Goal: Task Accomplishment & Management: Complete application form

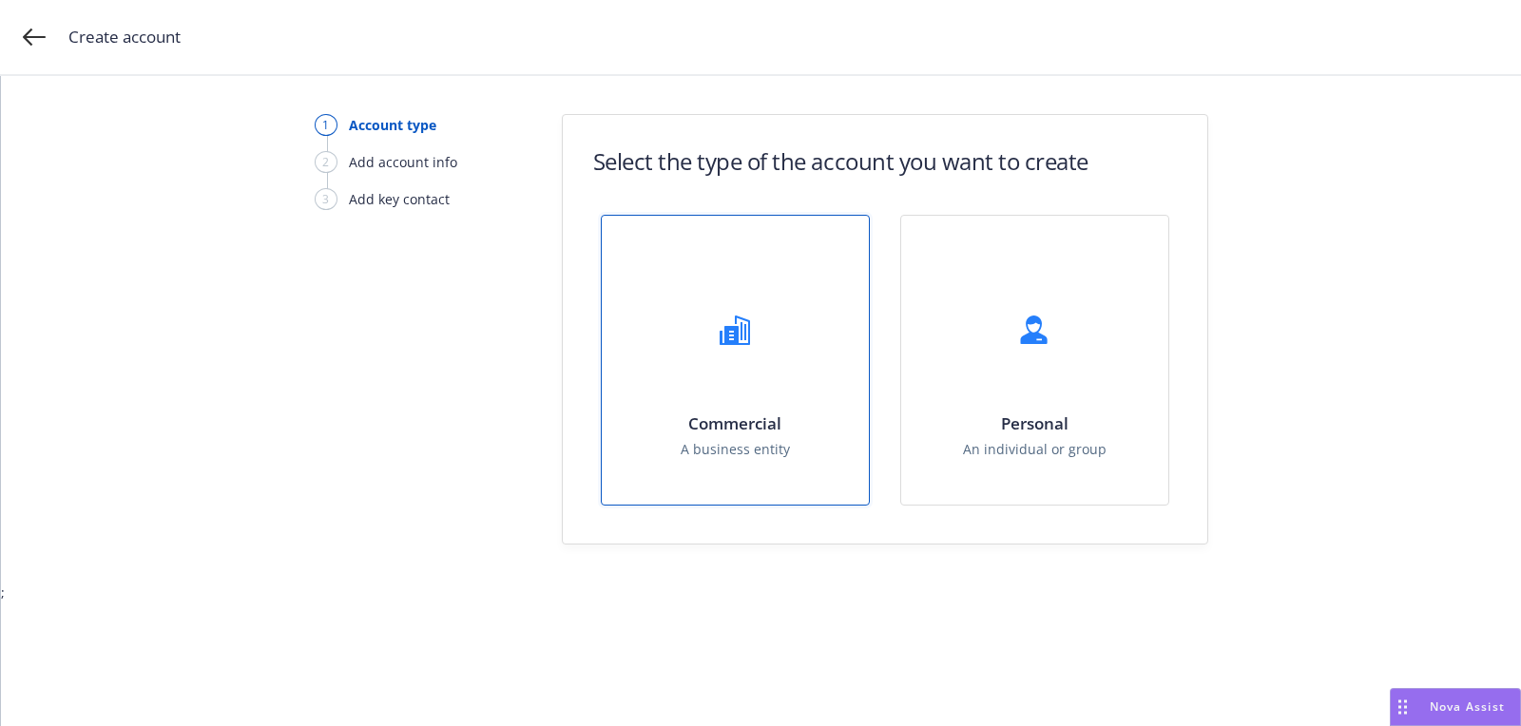
click at [774, 436] on div "Commercial A business entity" at bounding box center [735, 436] width 109 height 46
select select "US"
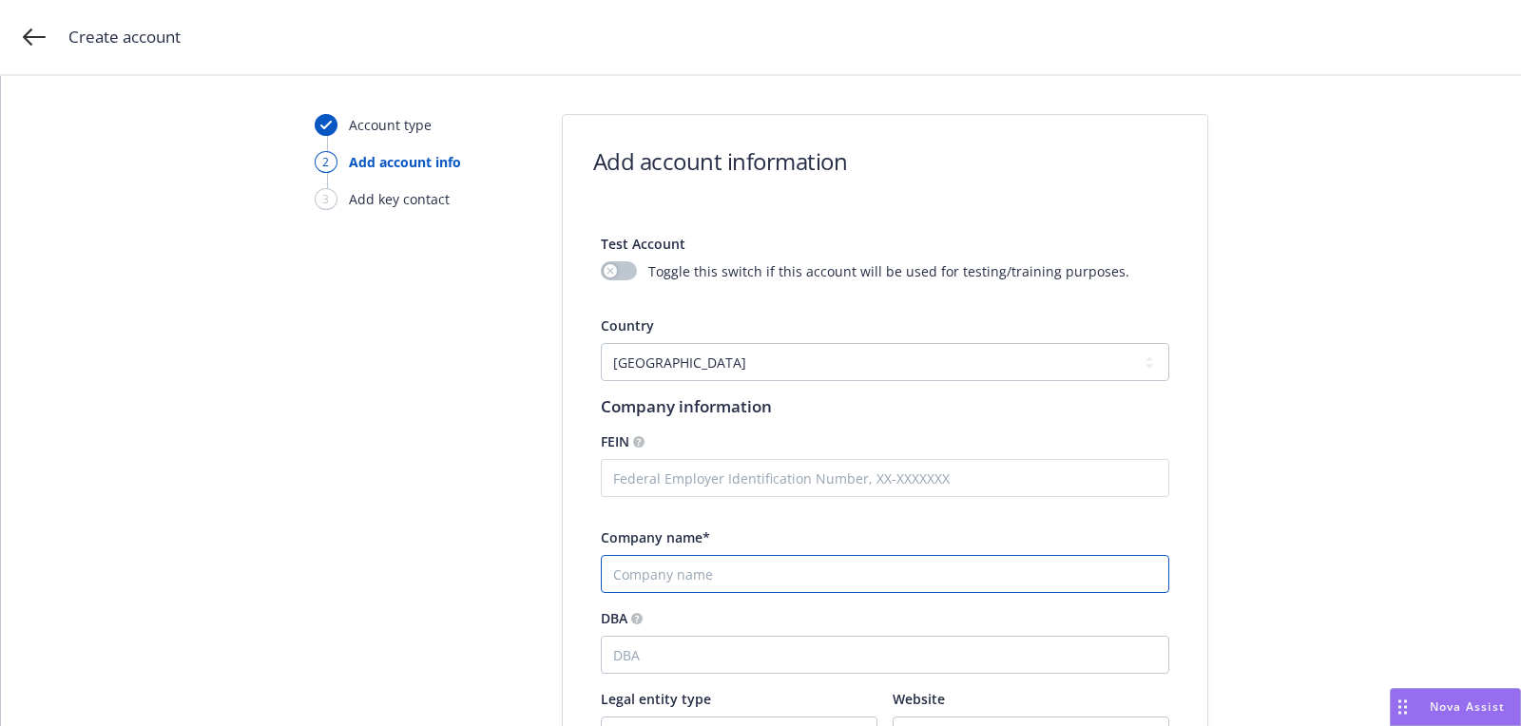
click at [757, 561] on input "Company name*" at bounding box center [885, 574] width 568 height 38
paste input "Lyv Health"
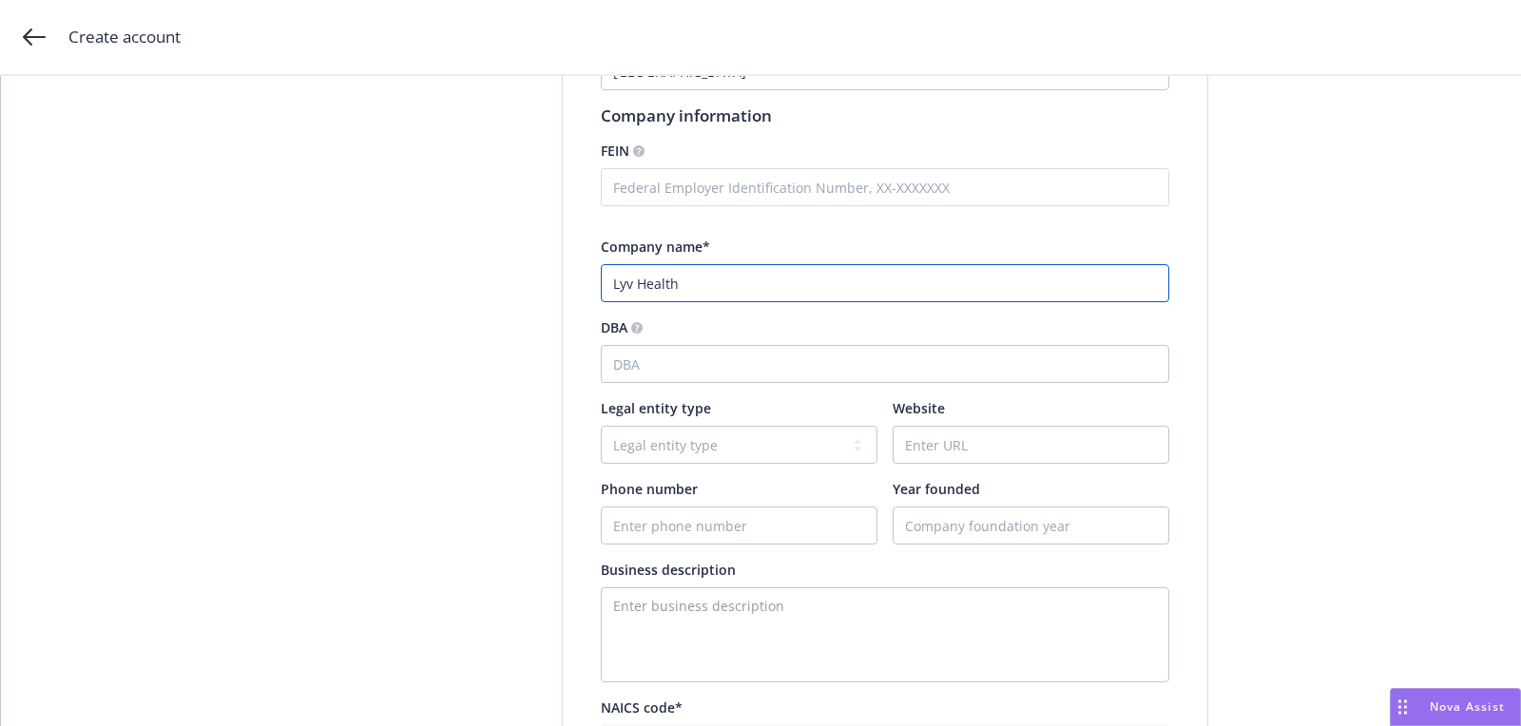
scroll to position [301, 0]
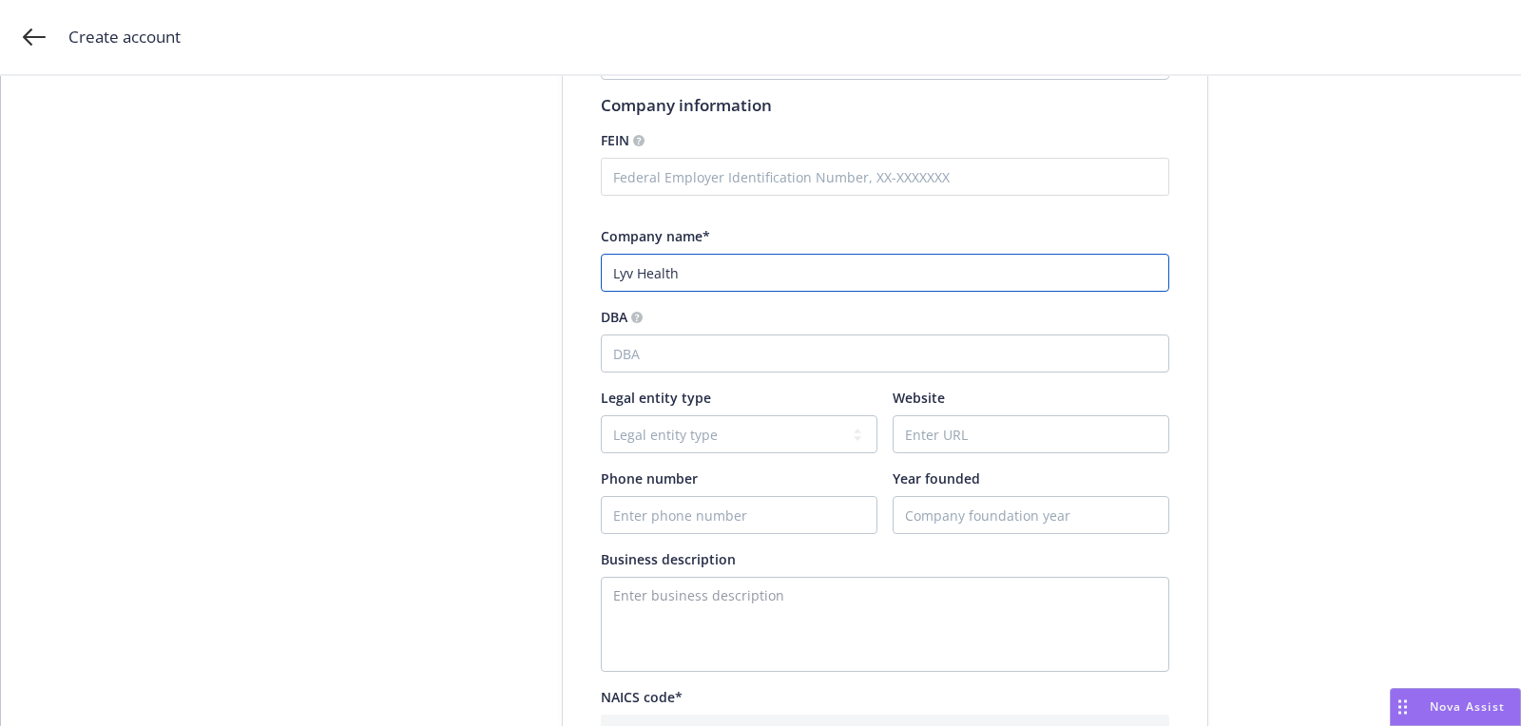
type input "Lyv Health"
click at [987, 429] on input "Website" at bounding box center [1030, 434] width 275 height 36
paste input "[URL][DOMAIN_NAME]"
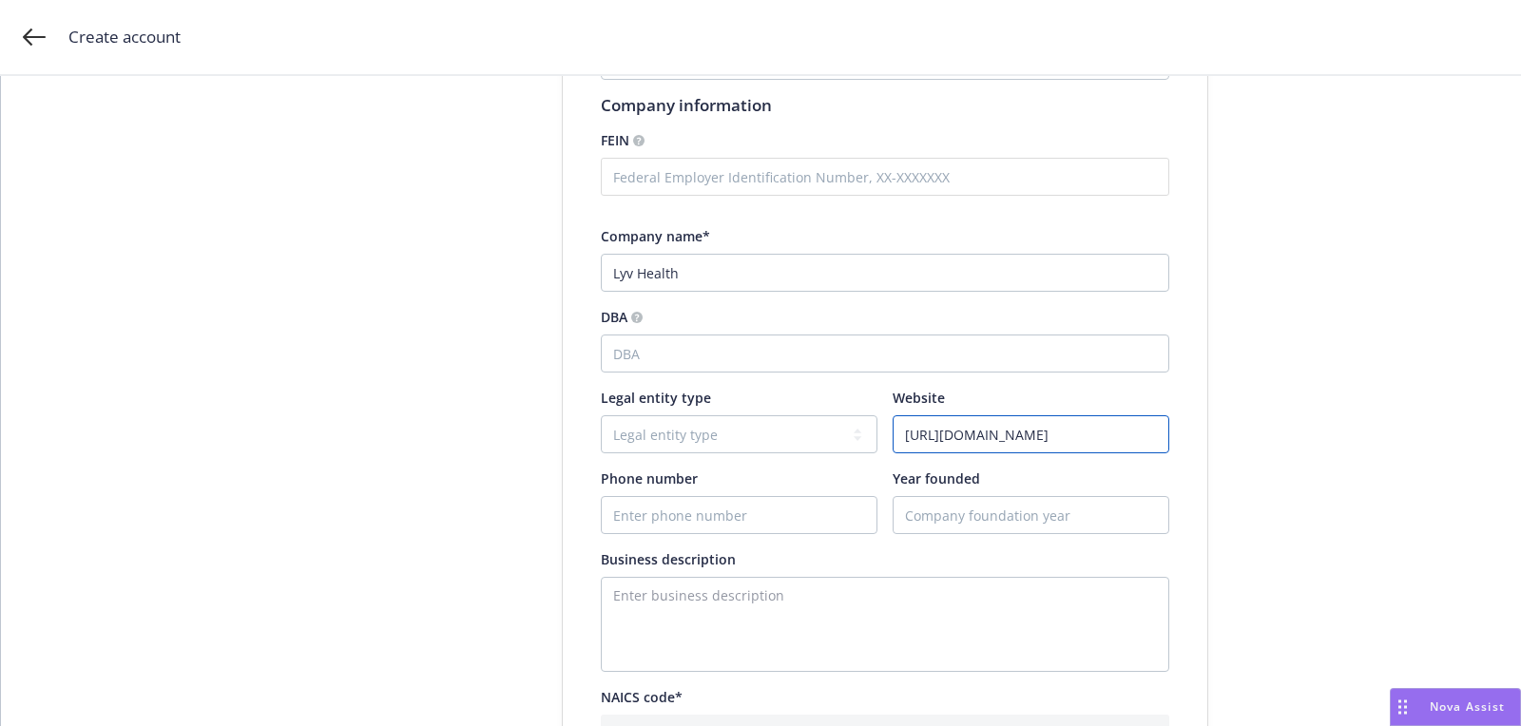
type input "[URL][DOMAIN_NAME]"
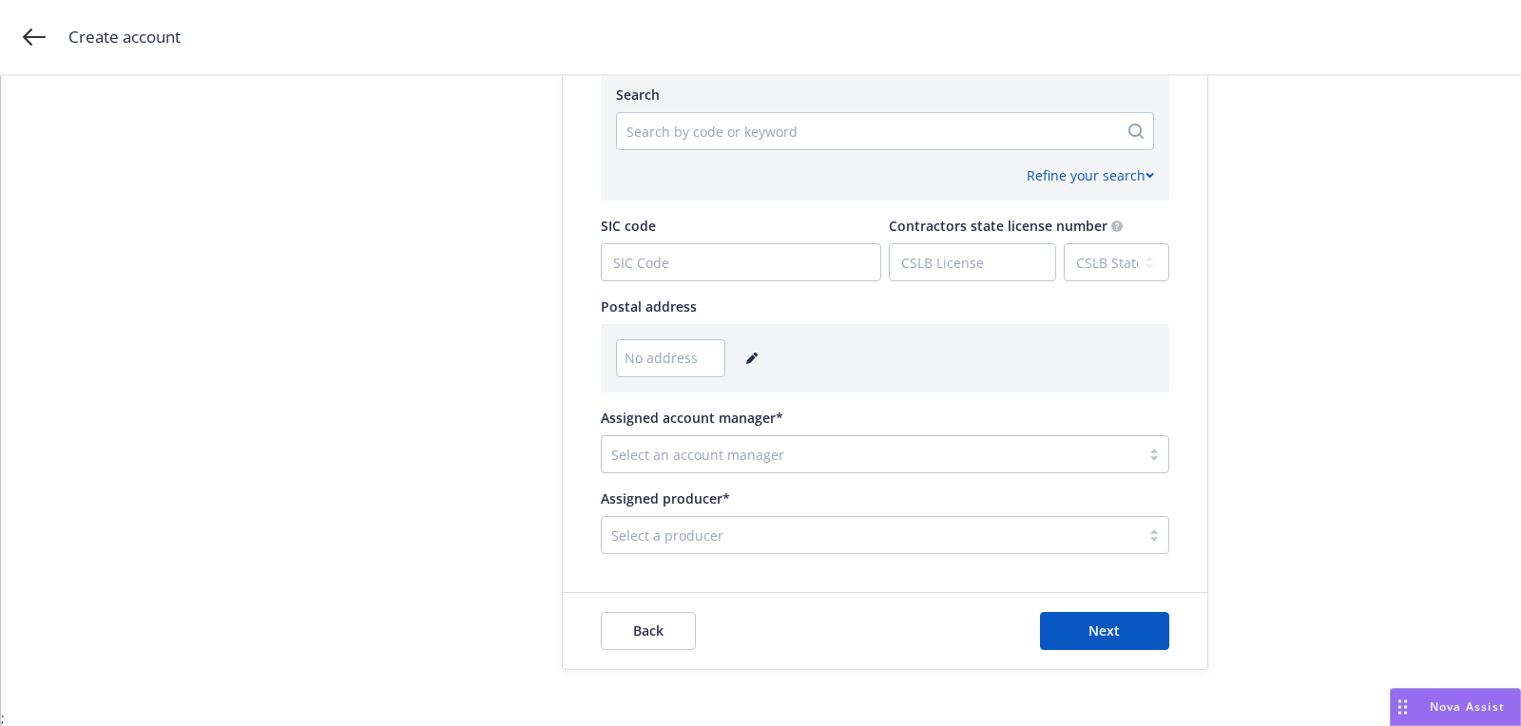
click at [751, 341] on div "No address" at bounding box center [885, 358] width 538 height 38
click at [749, 355] on icon "editPencil" at bounding box center [751, 358] width 11 height 11
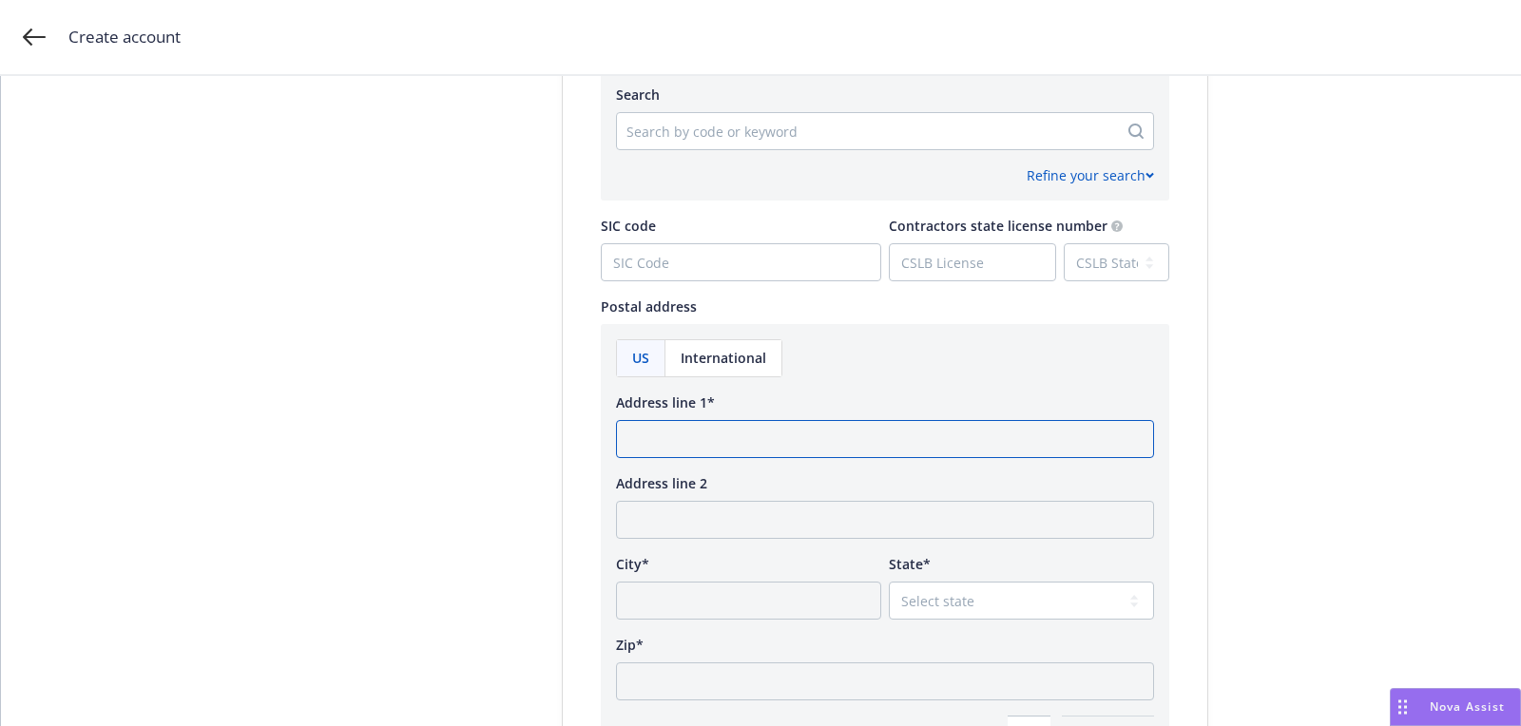
click at [724, 436] on input "Address line 1*" at bounding box center [885, 439] width 538 height 38
paste input "[URL][DOMAIN_NAME]"
type input "[URL][DOMAIN_NAME]"
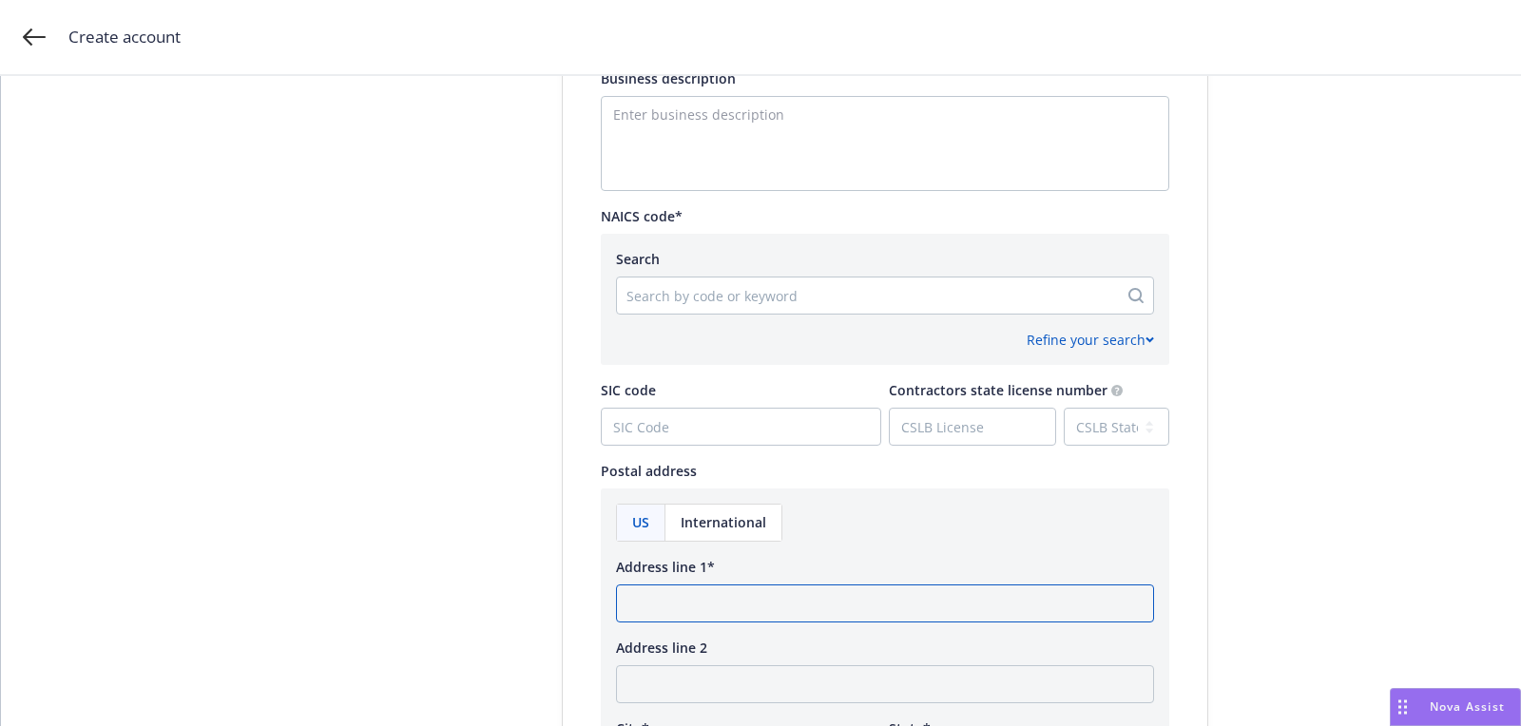
scroll to position [1152, 0]
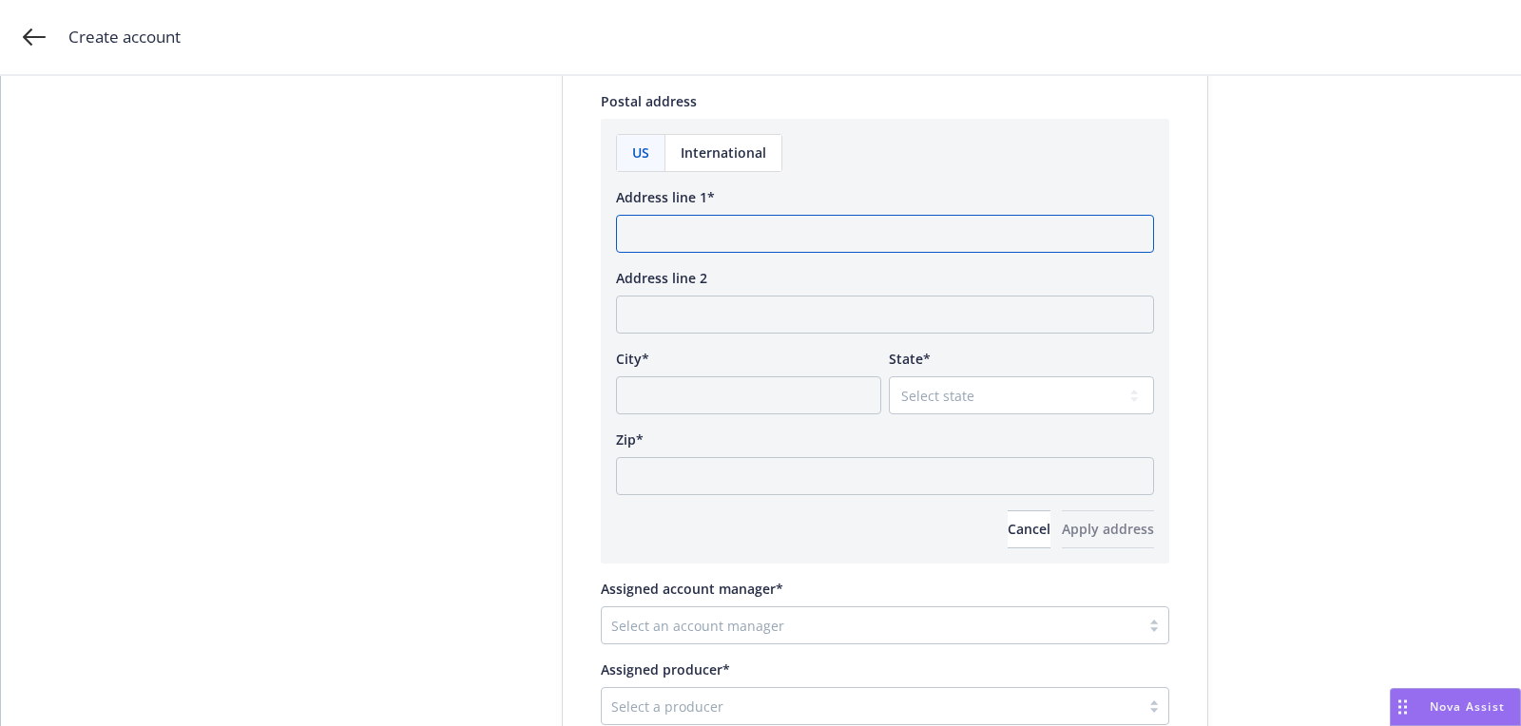
paste input "[STREET_ADDRESS]"
click at [923, 232] on input "[STREET_ADDRESS]" at bounding box center [885, 234] width 538 height 38
type input "[STREET_ADDRESS]"
click at [769, 483] on input "Zip*" at bounding box center [885, 476] width 538 height 38
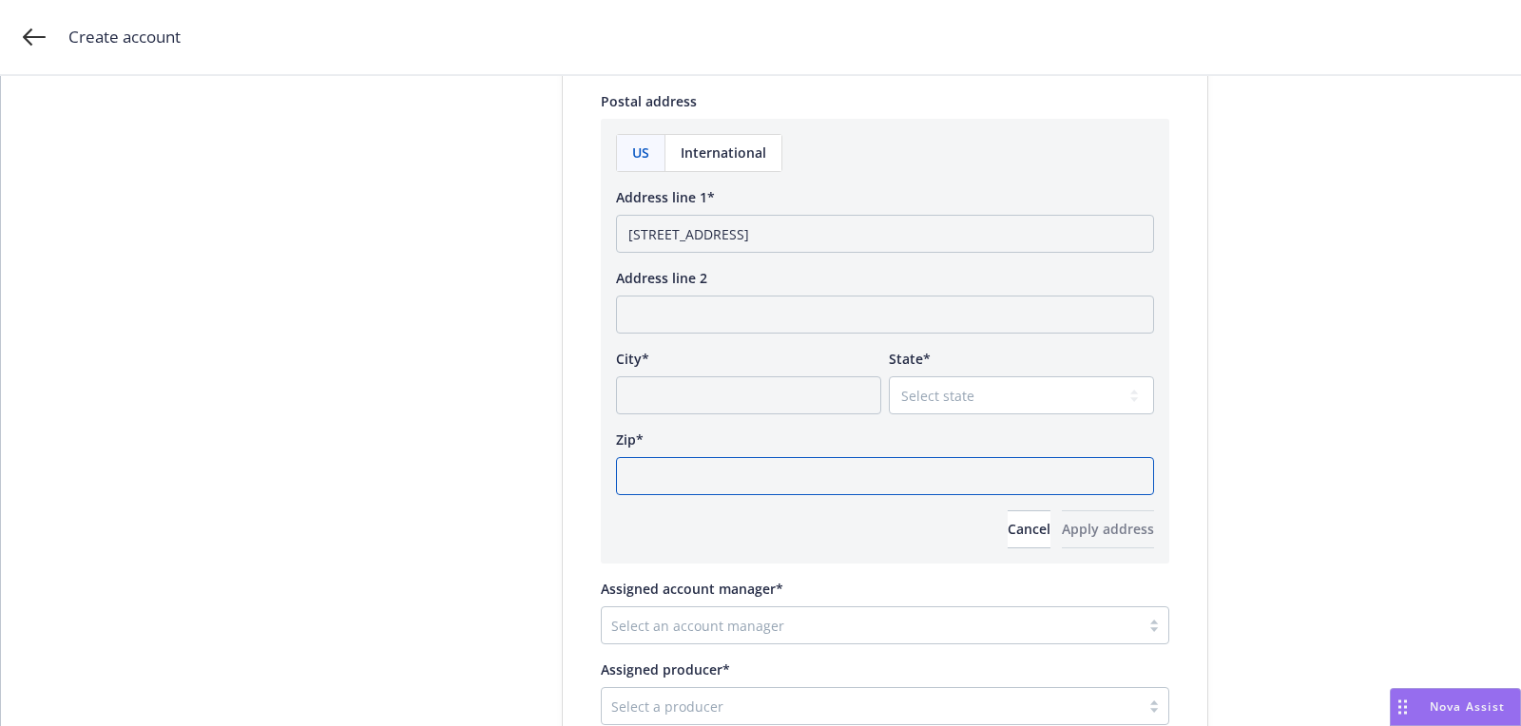
paste input "02134"
type input "02134"
click at [922, 404] on select "Select state [US_STATE] [US_STATE] [US_STATE] [US_STATE] [US_STATE] [PERSON_NAM…" at bounding box center [1021, 395] width 265 height 38
select select "MA"
click at [858, 233] on input "[STREET_ADDRESS]" at bounding box center [885, 234] width 538 height 38
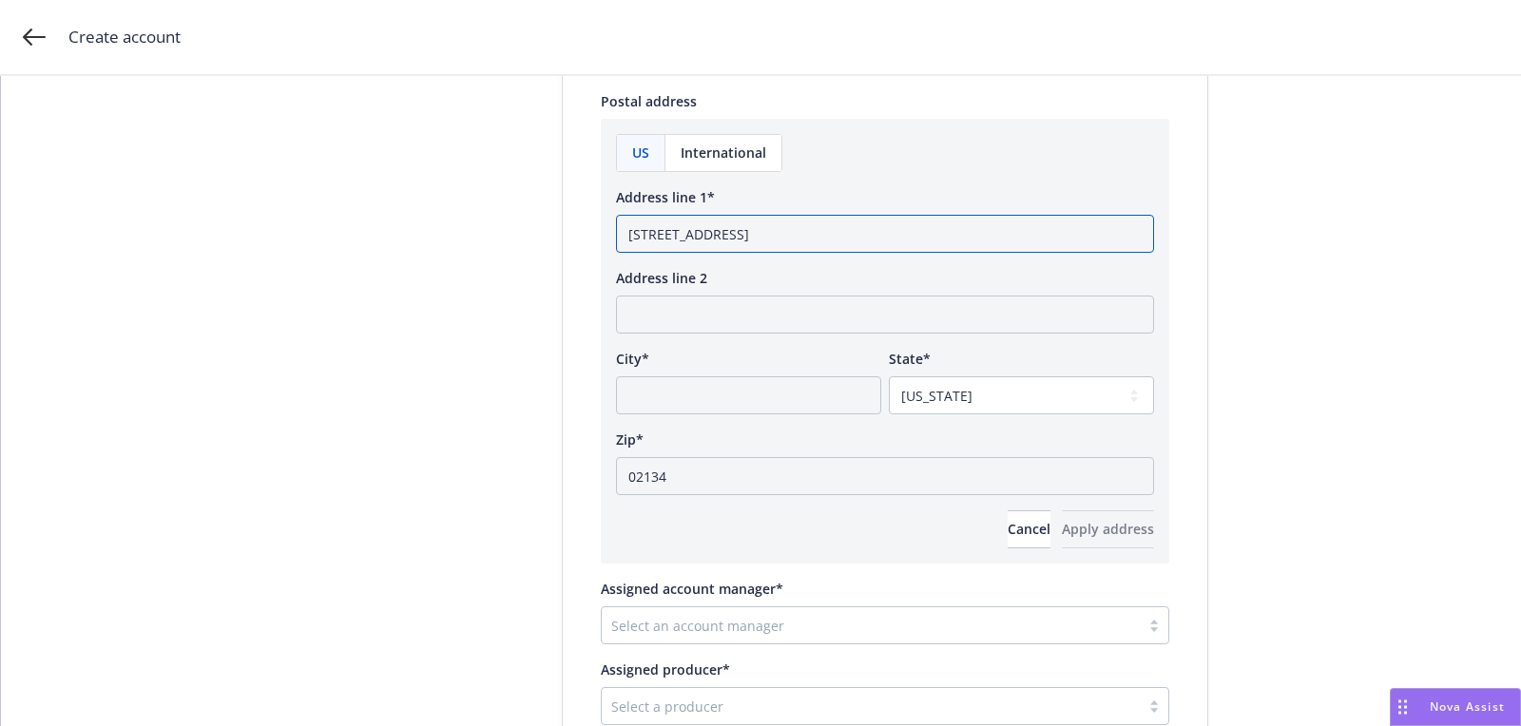
click at [858, 233] on input "[STREET_ADDRESS]" at bounding box center [885, 234] width 538 height 38
type input "[STREET_ADDRESS]"
click at [744, 412] on input "City*" at bounding box center [748, 395] width 265 height 38
paste input "[GEOGRAPHIC_DATA]"
type input "[GEOGRAPHIC_DATA]"
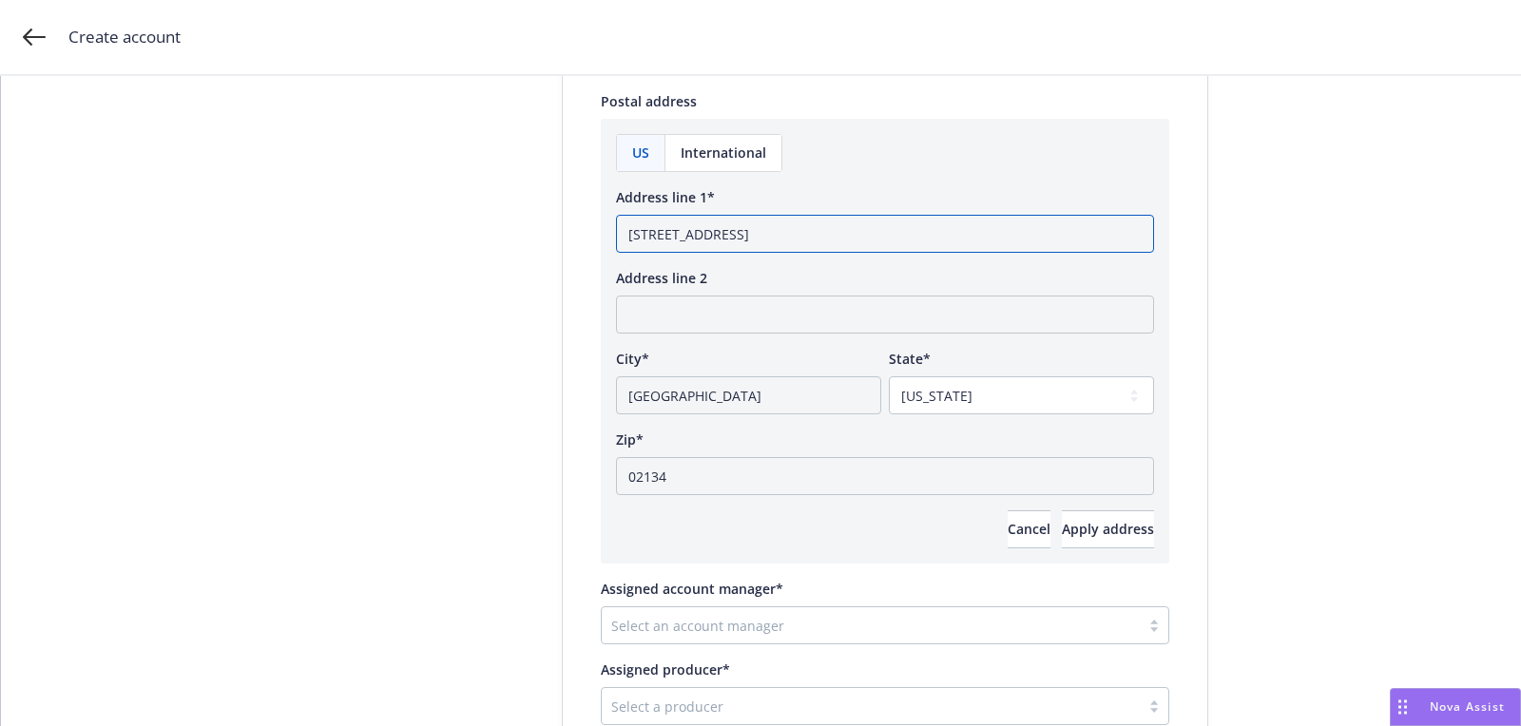
drag, startPoint x: 825, startPoint y: 231, endPoint x: 930, endPoint y: 231, distance: 104.5
click at [930, 231] on input "[STREET_ADDRESS]" at bounding box center [885, 234] width 538 height 38
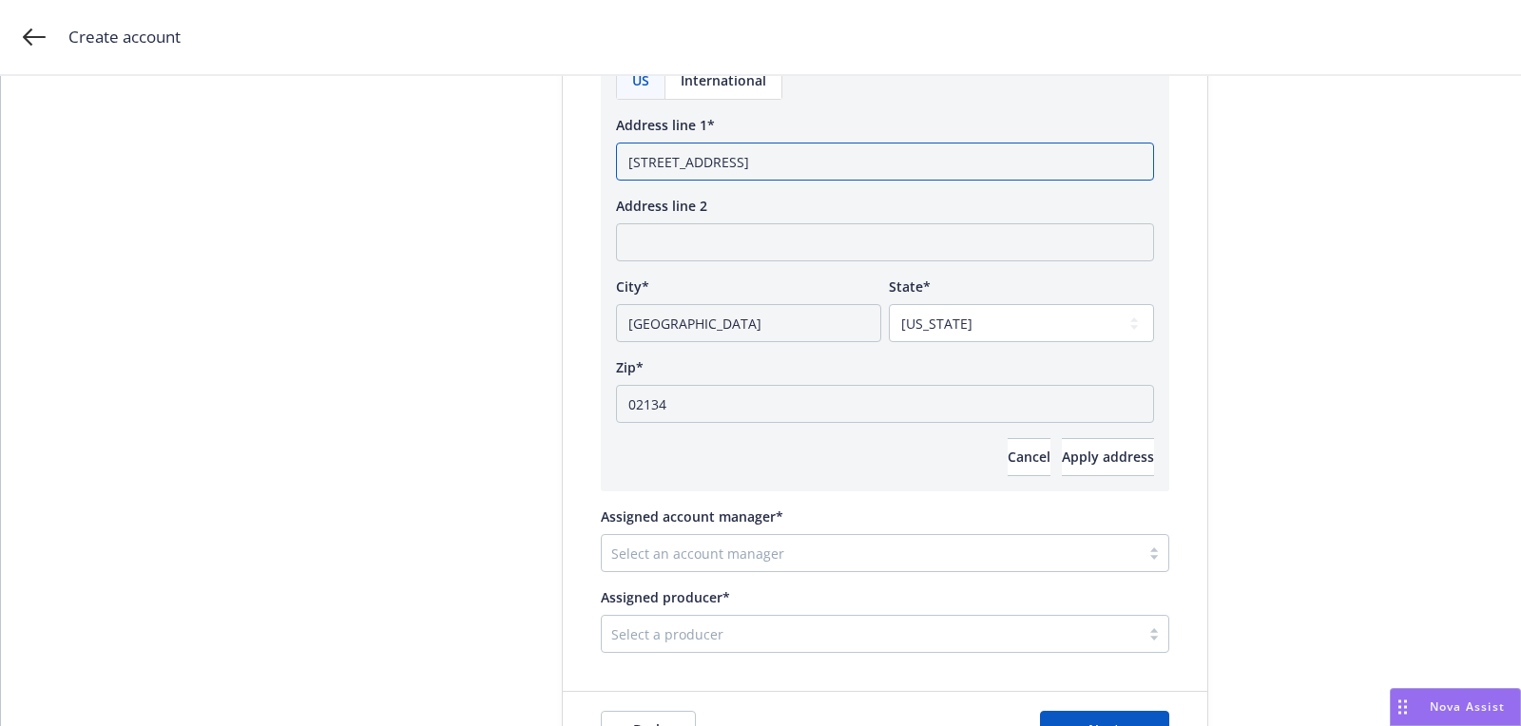
scroll to position [1322, 0]
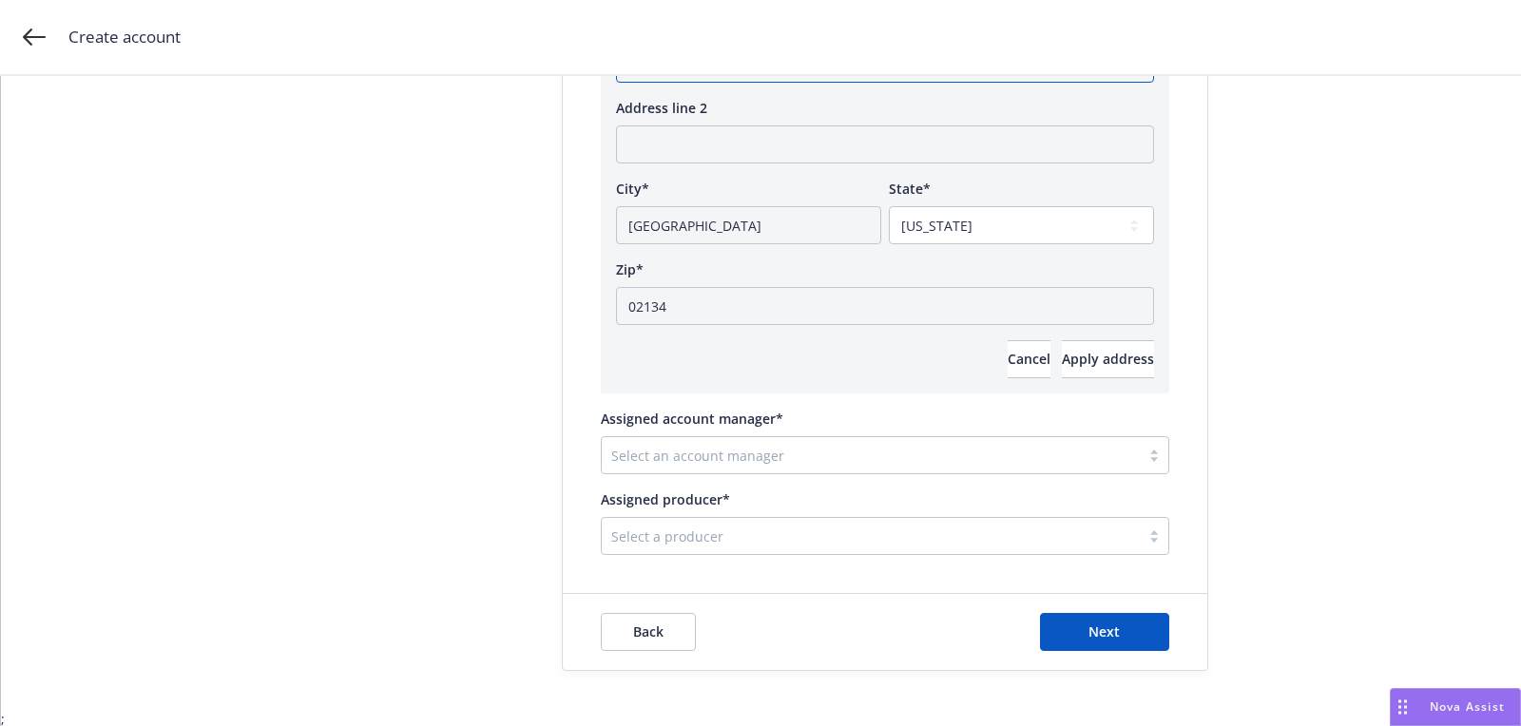
type input "[STREET_ADDRESS]"
click at [727, 444] on div at bounding box center [870, 455] width 519 height 23
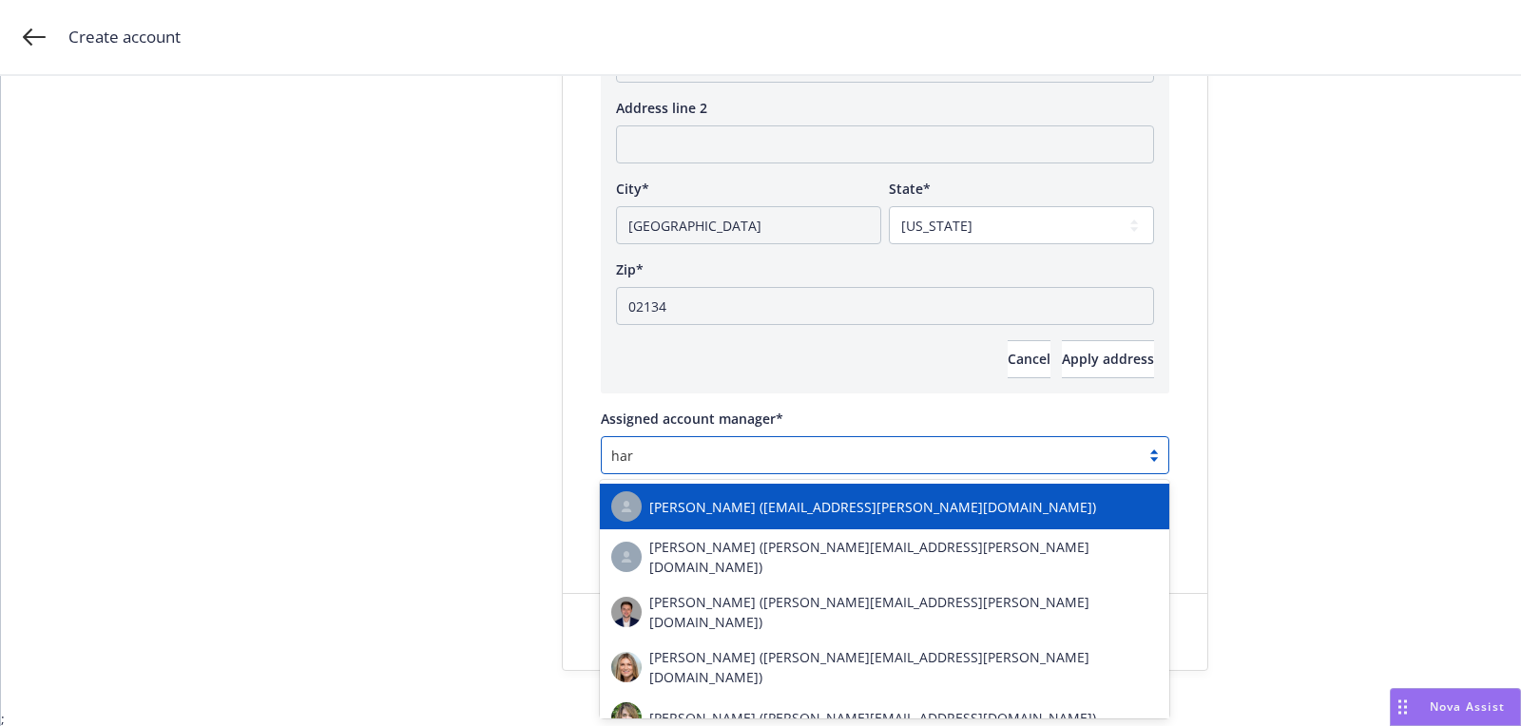
type input "[PERSON_NAME]"
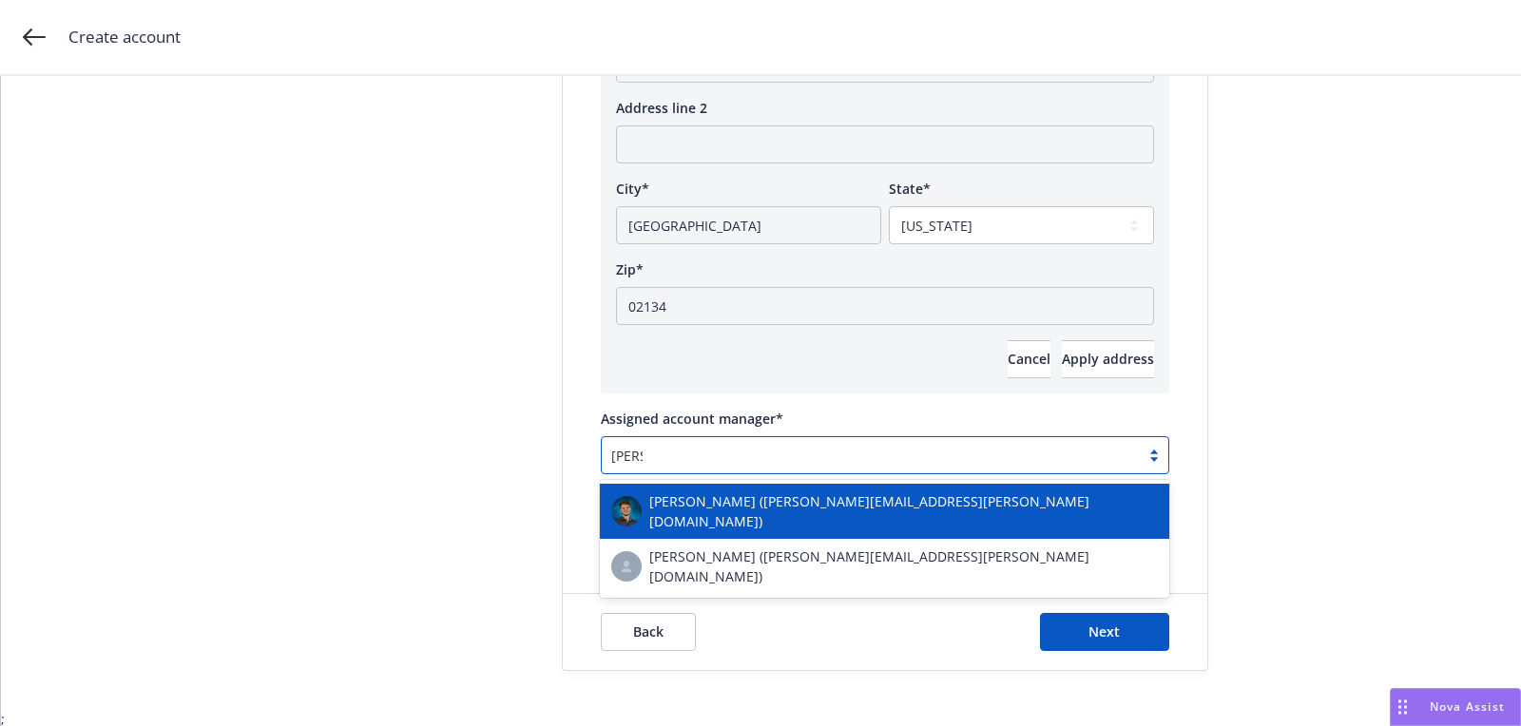
click at [679, 493] on div "[PERSON_NAME] ([PERSON_NAME][EMAIL_ADDRESS][PERSON_NAME][DOMAIN_NAME])" at bounding box center [884, 511] width 547 height 40
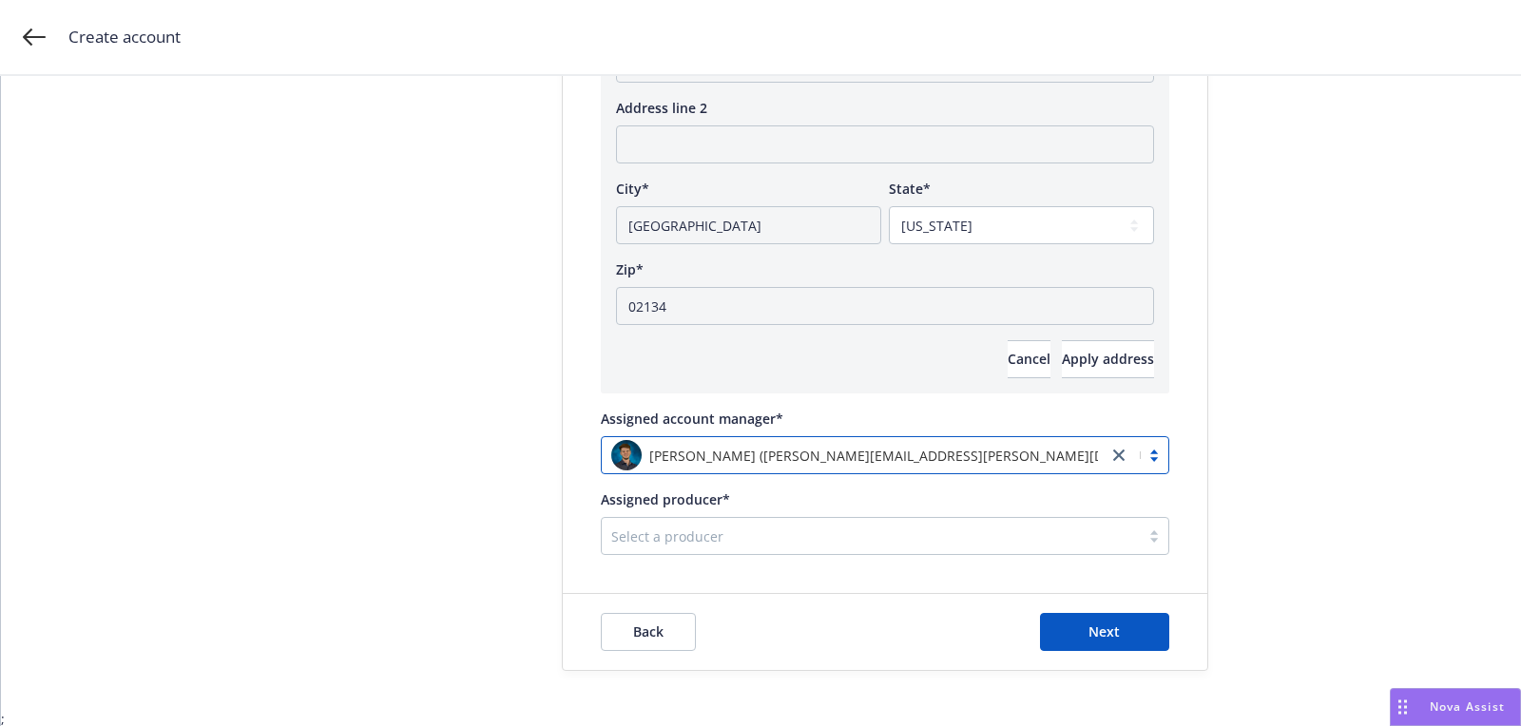
click at [752, 533] on div at bounding box center [870, 536] width 519 height 23
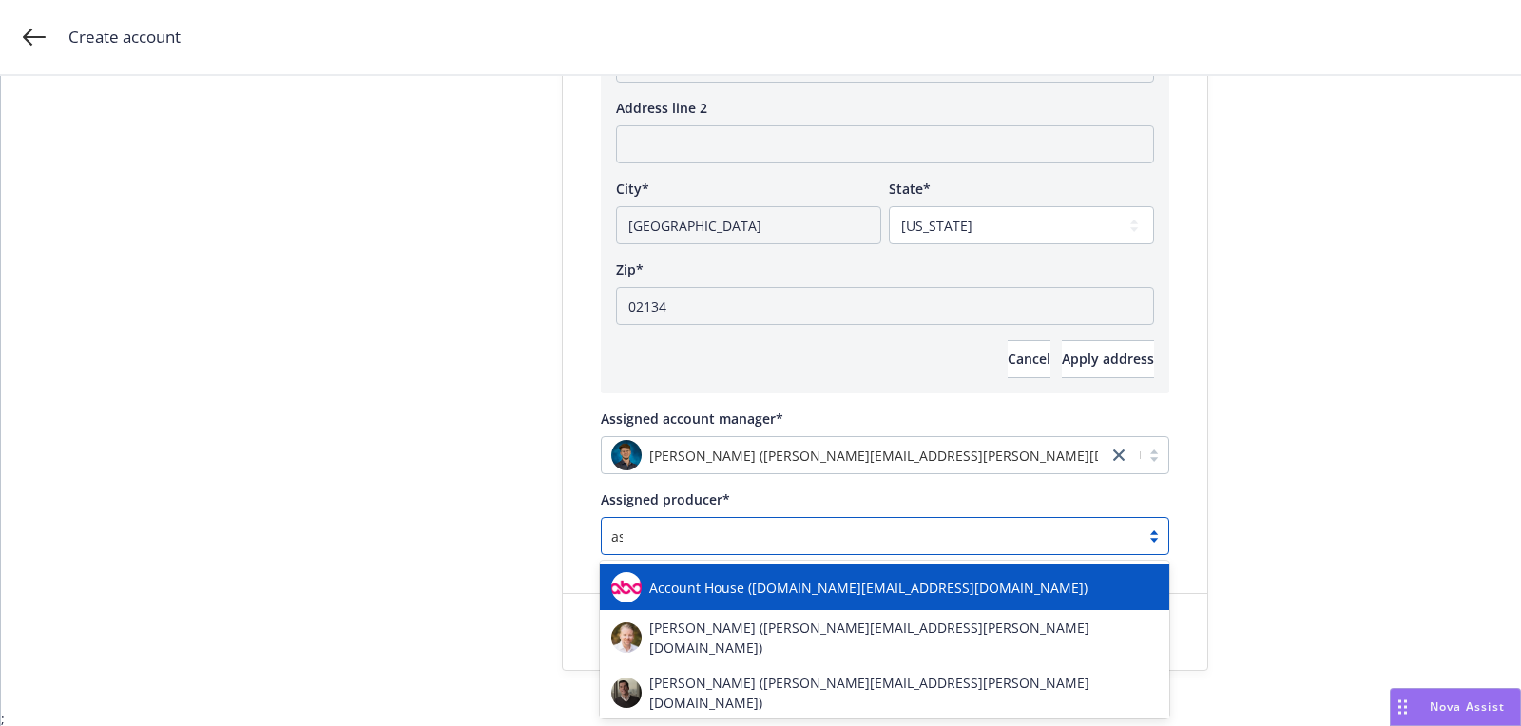
type input "ashl"
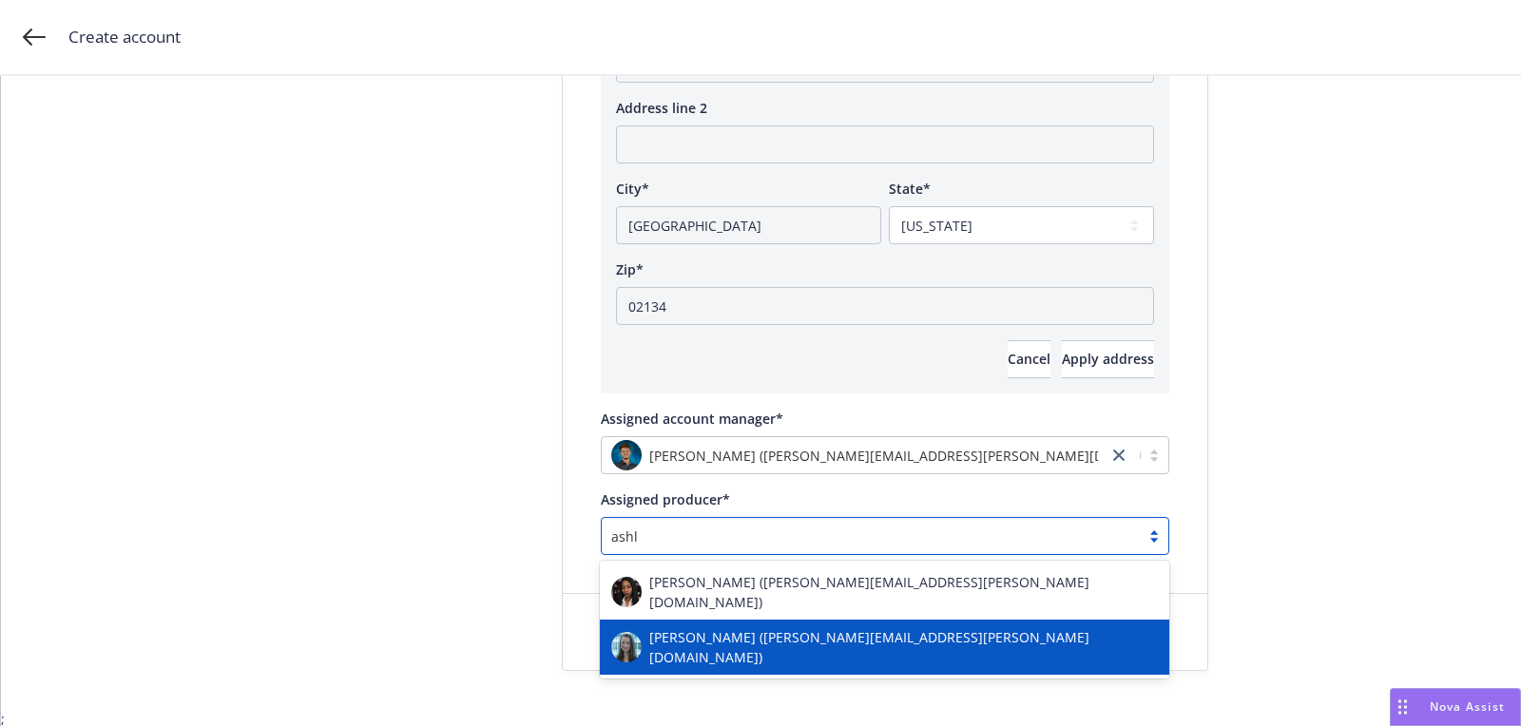
click at [764, 627] on div "[PERSON_NAME] ([PERSON_NAME][EMAIL_ADDRESS][PERSON_NAME][DOMAIN_NAME])" at bounding box center [884, 647] width 547 height 40
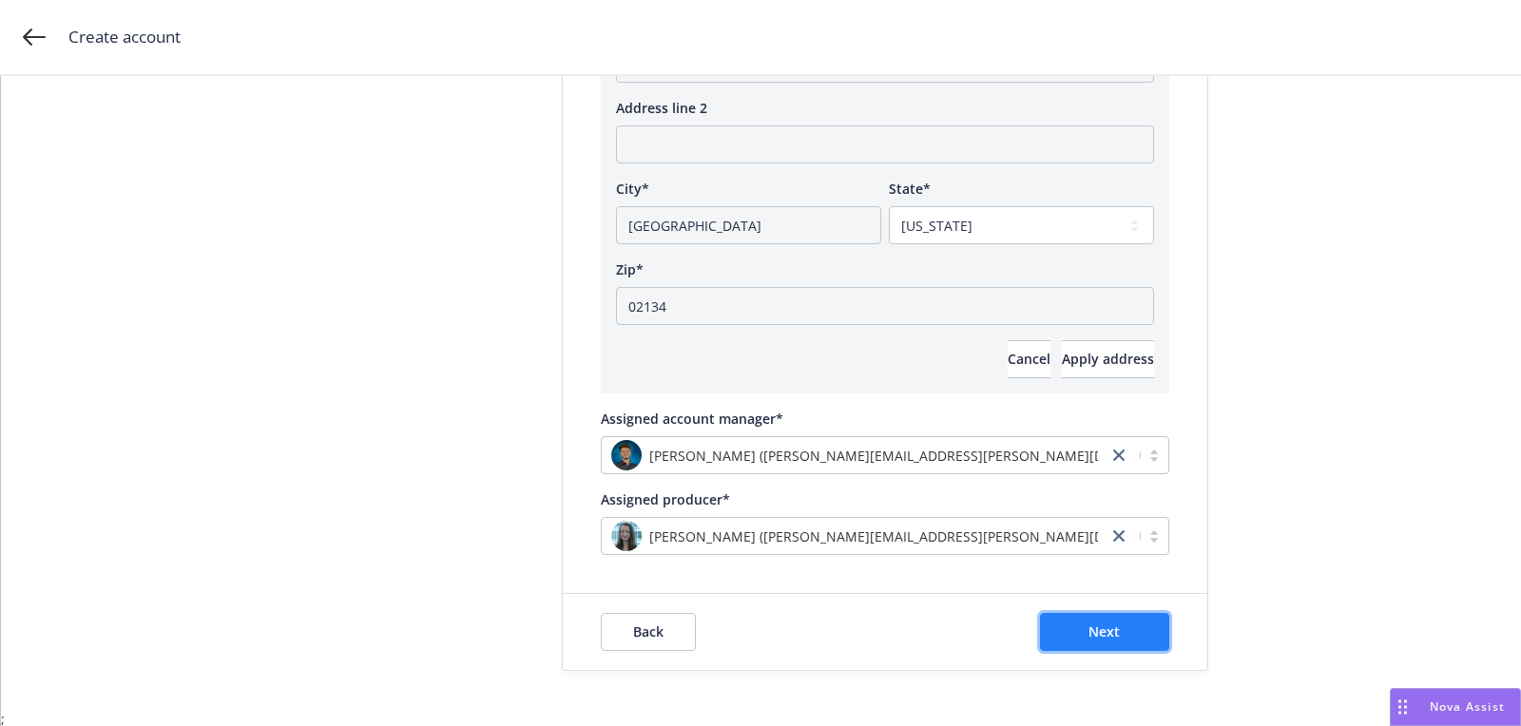
click at [1109, 624] on span "Next" at bounding box center [1103, 632] width 31 height 18
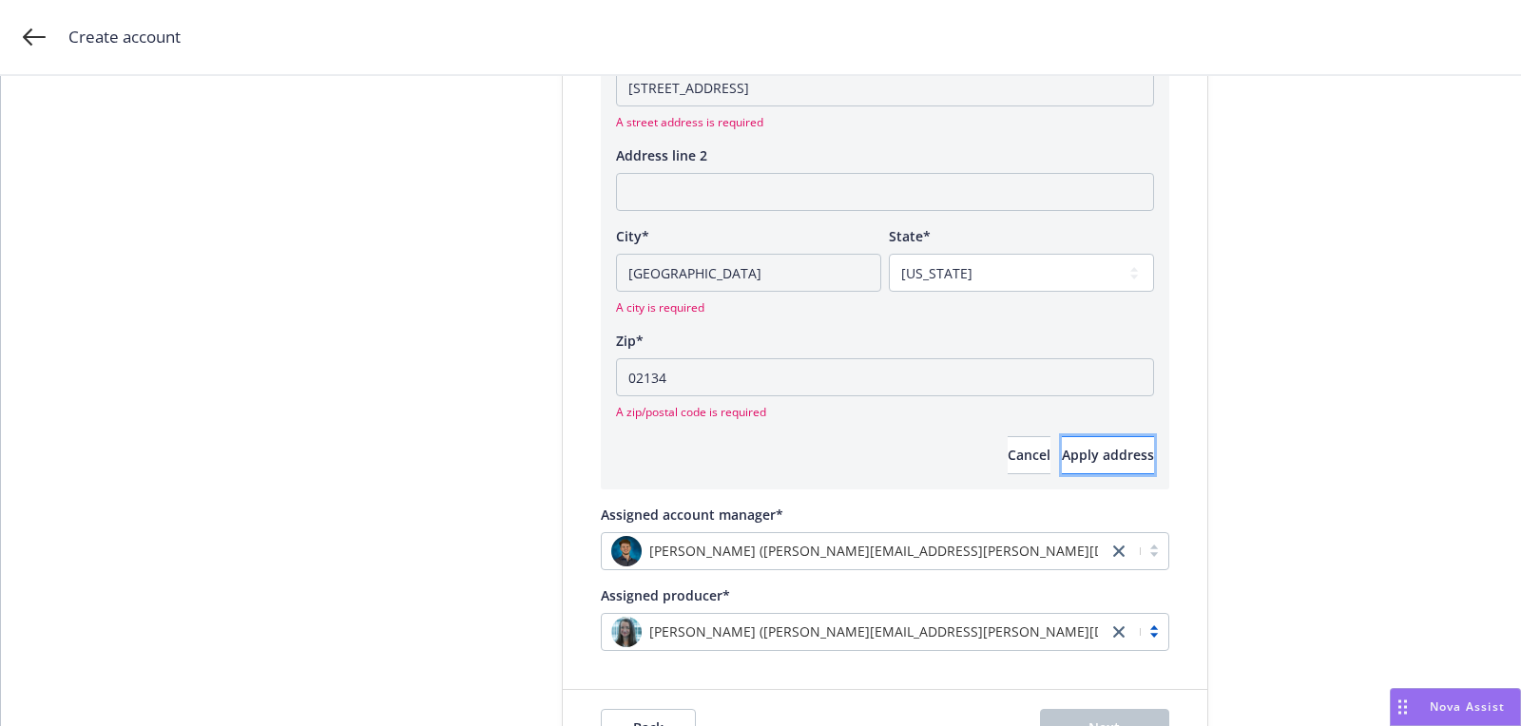
click at [1065, 459] on span "Apply address" at bounding box center [1108, 455] width 92 height 18
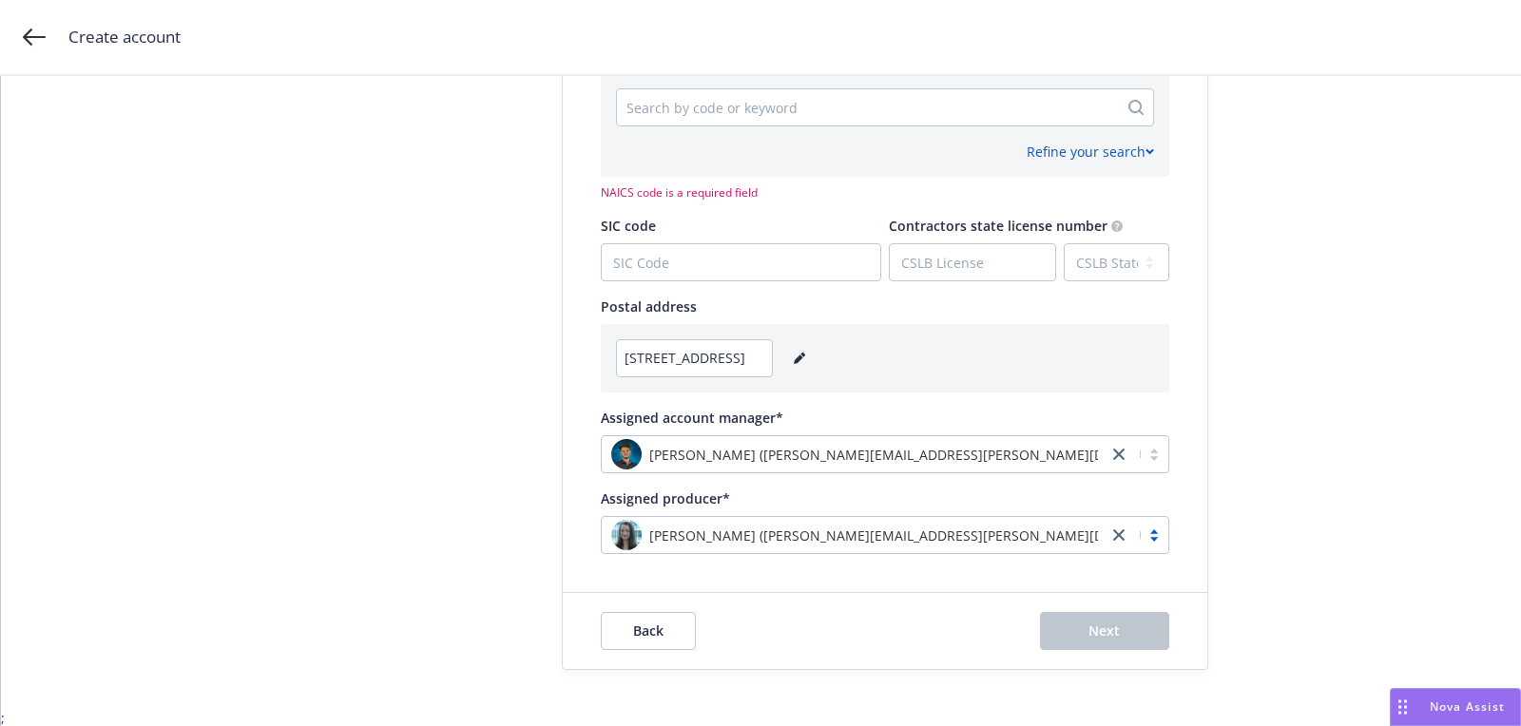
scroll to position [775, 0]
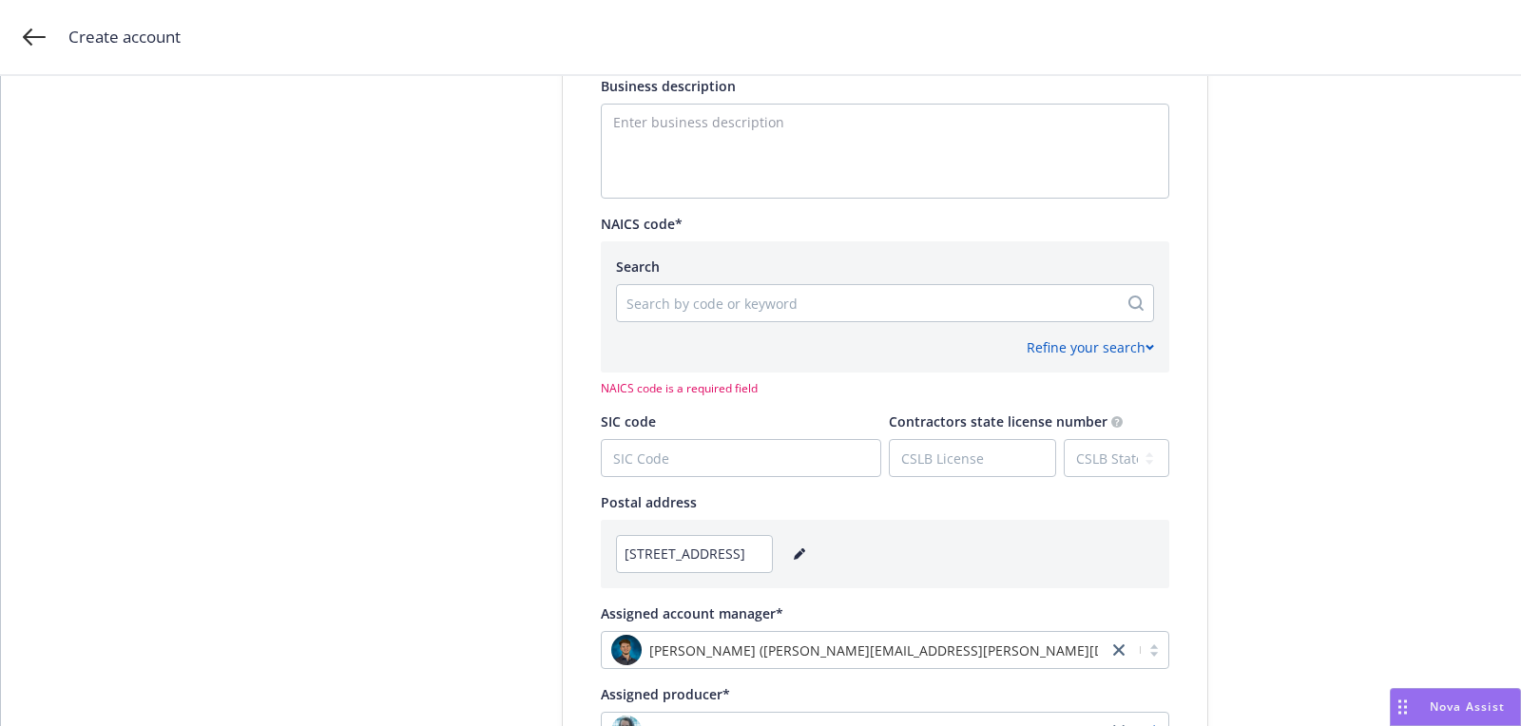
click at [712, 308] on div at bounding box center [867, 303] width 482 height 23
paste input "812199"
type input "812199"
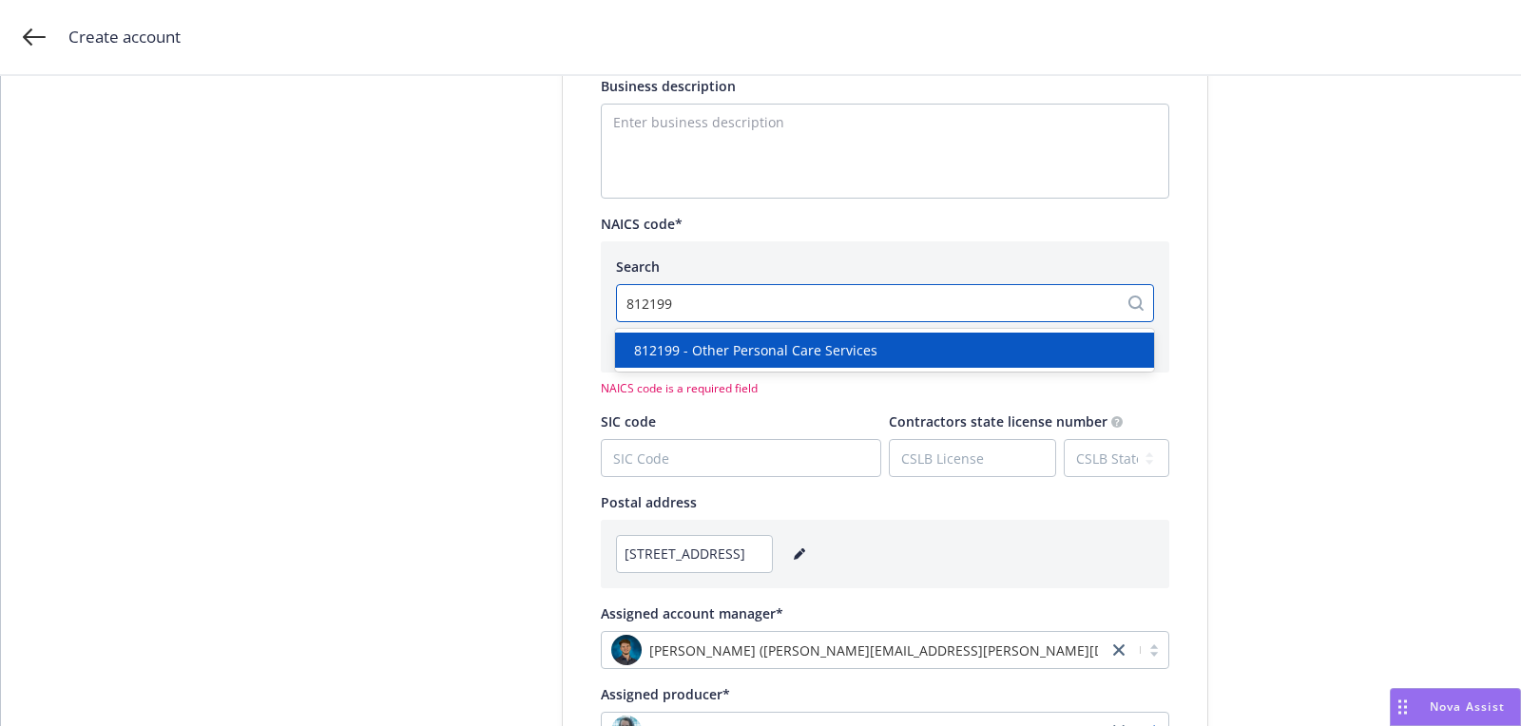
click at [758, 343] on span "812199 - Other Personal Care Services" at bounding box center [755, 350] width 243 height 20
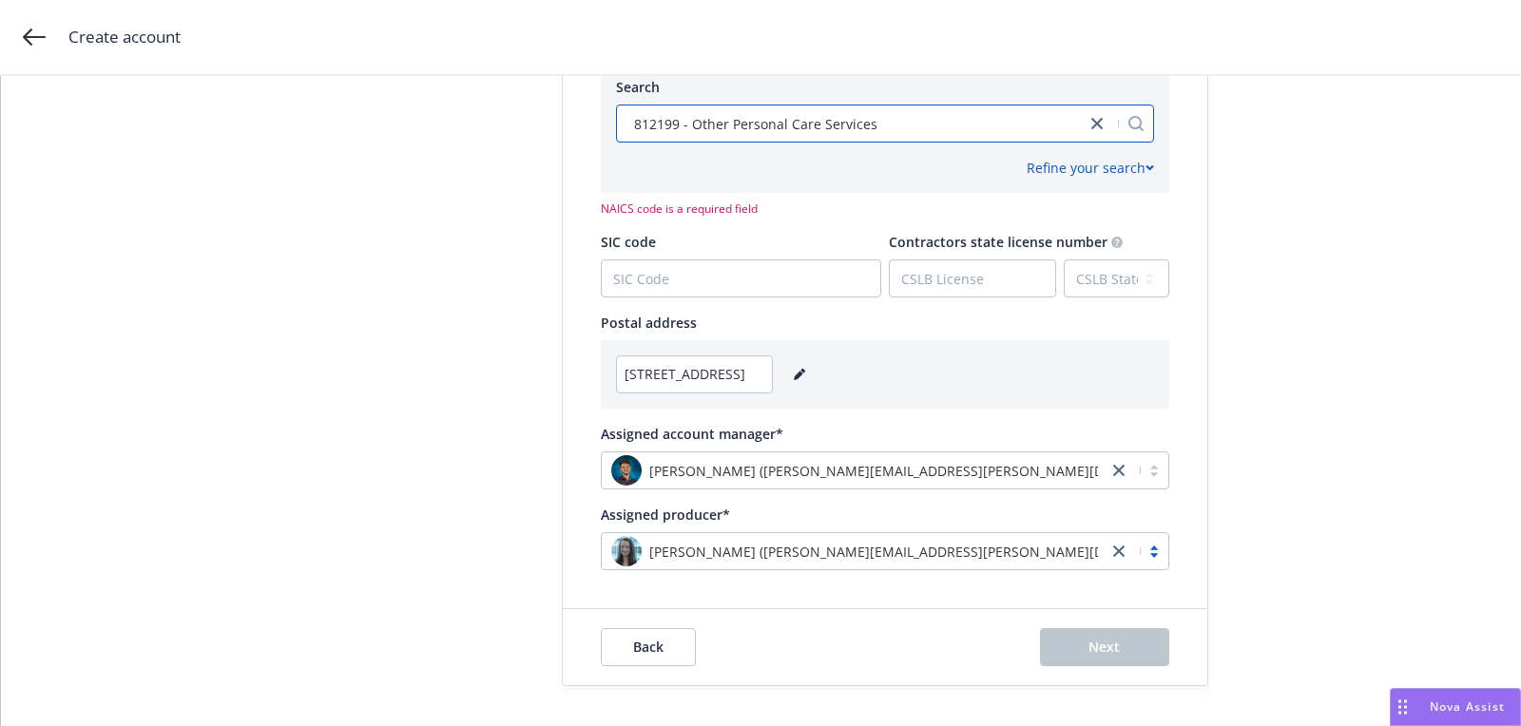
scroll to position [970, 0]
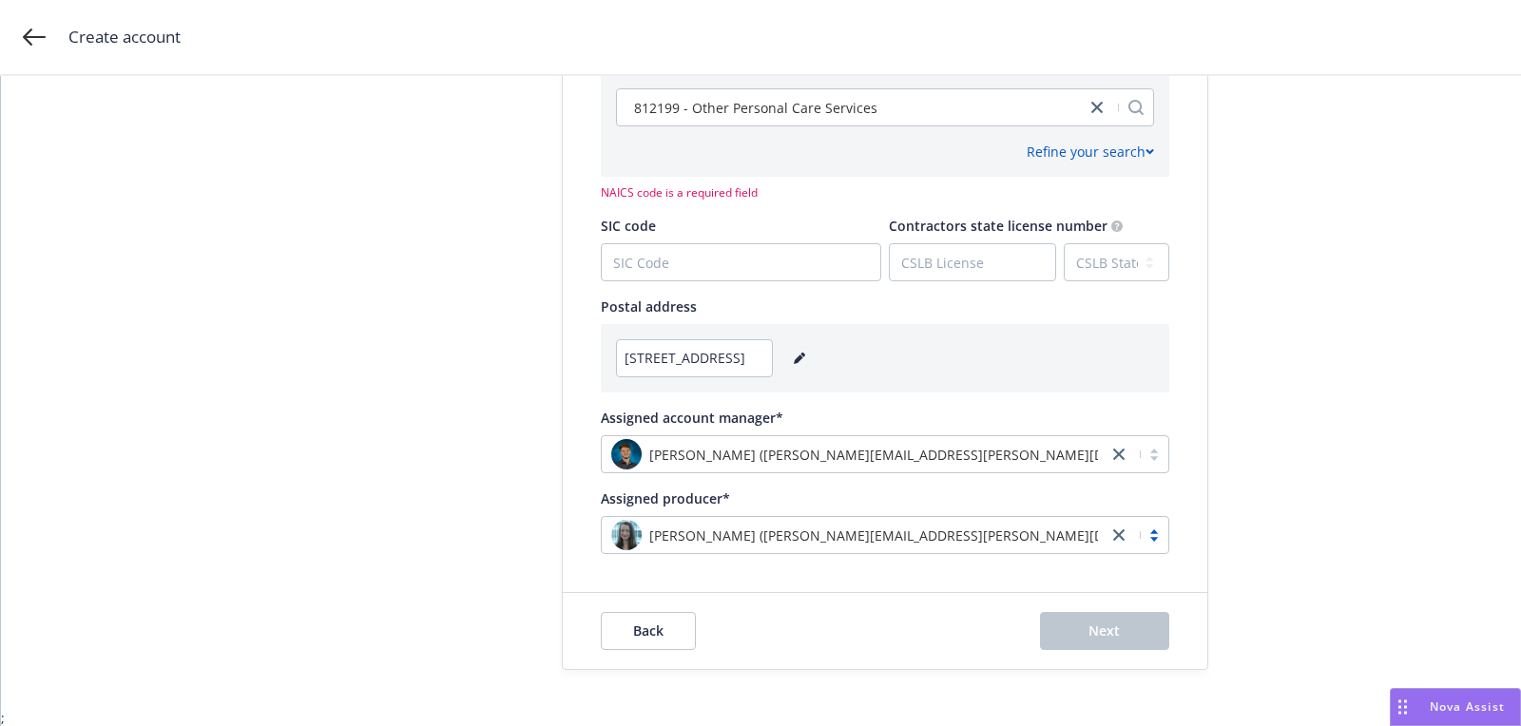
click at [891, 132] on div "Refine your search" at bounding box center [885, 143] width 538 height 35
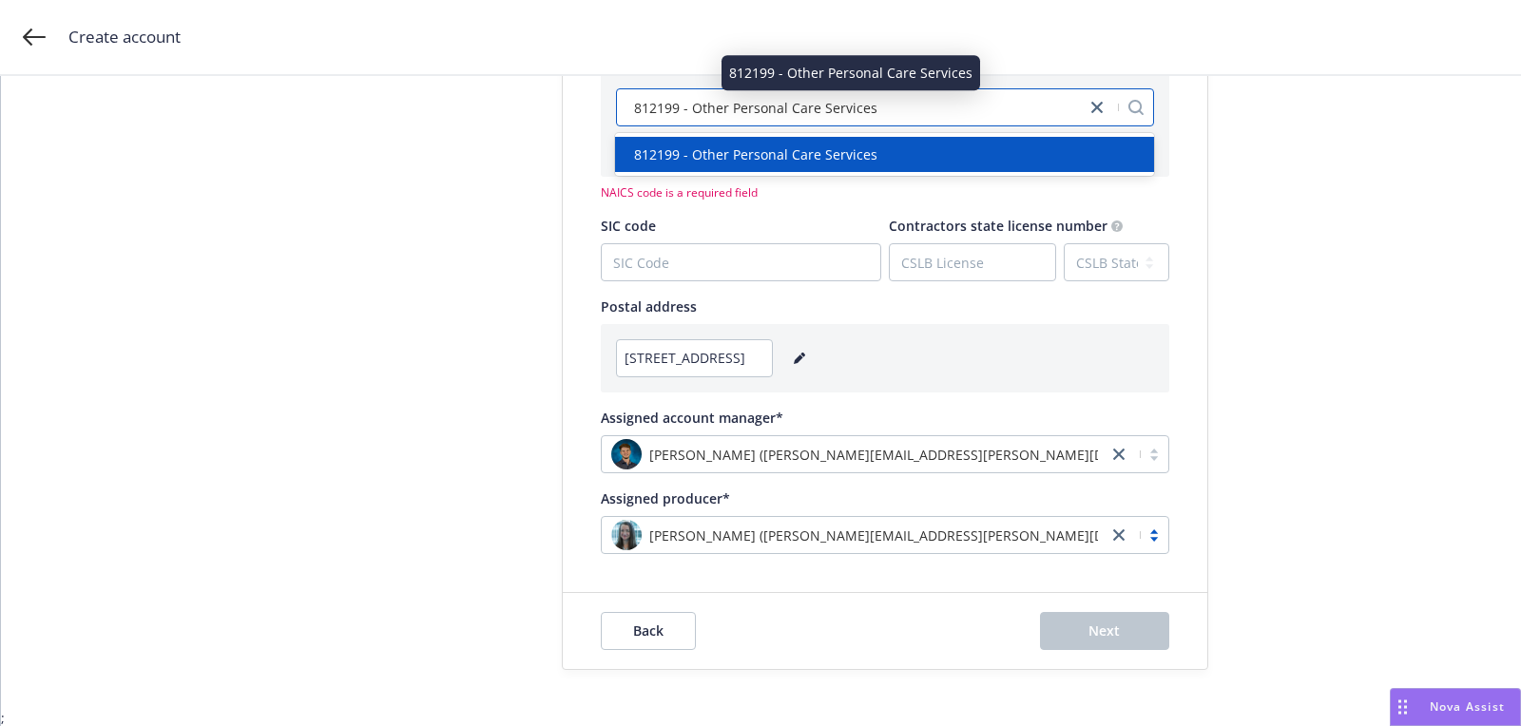
click at [893, 105] on div "812199 - Other Personal Care Services" at bounding box center [851, 108] width 450 height 20
click at [878, 148] on div "812199 - Other Personal Care Services" at bounding box center [884, 154] width 516 height 20
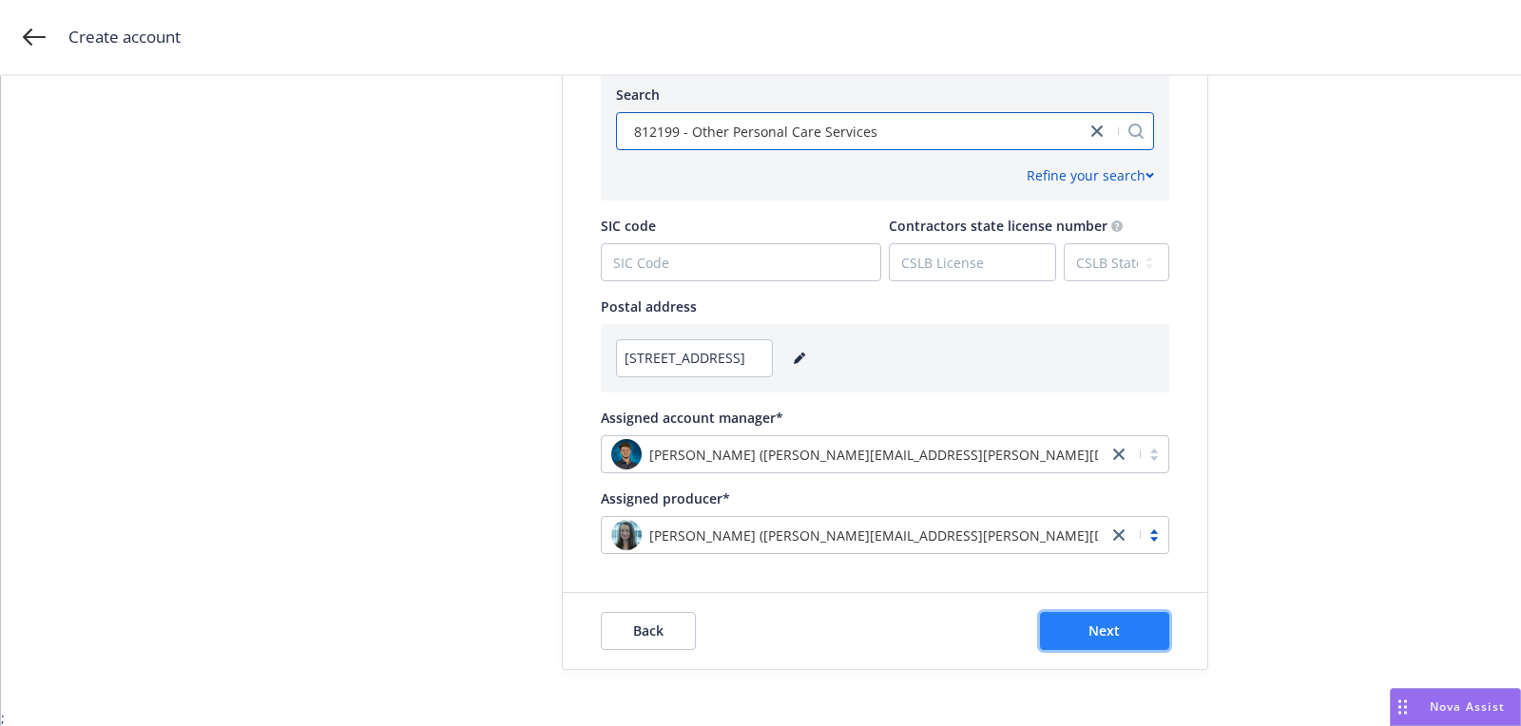
click at [1107, 647] on button "Next" at bounding box center [1104, 631] width 129 height 38
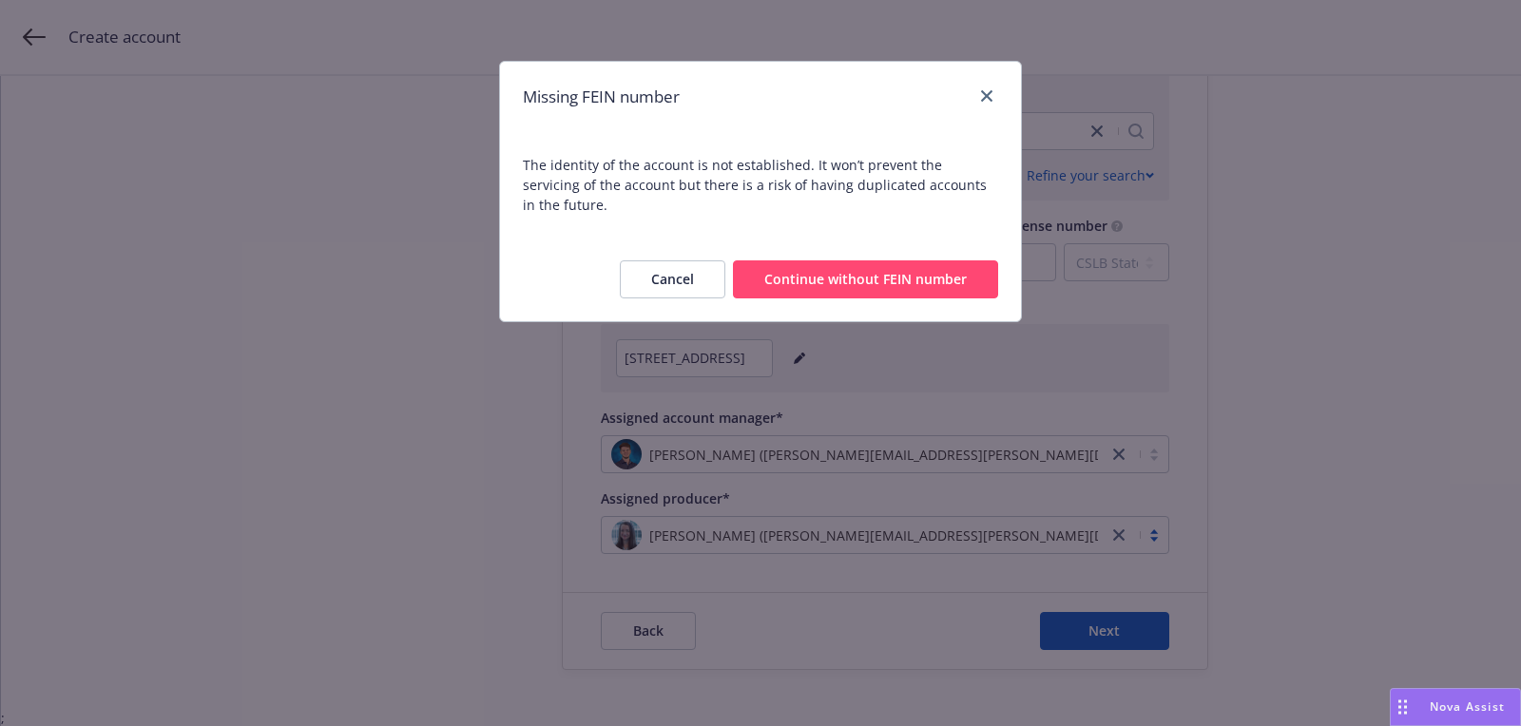
drag, startPoint x: 820, startPoint y: 260, endPoint x: 822, endPoint y: 274, distance: 13.4
click at [819, 260] on button "Continue without FEIN number" at bounding box center [865, 279] width 265 height 38
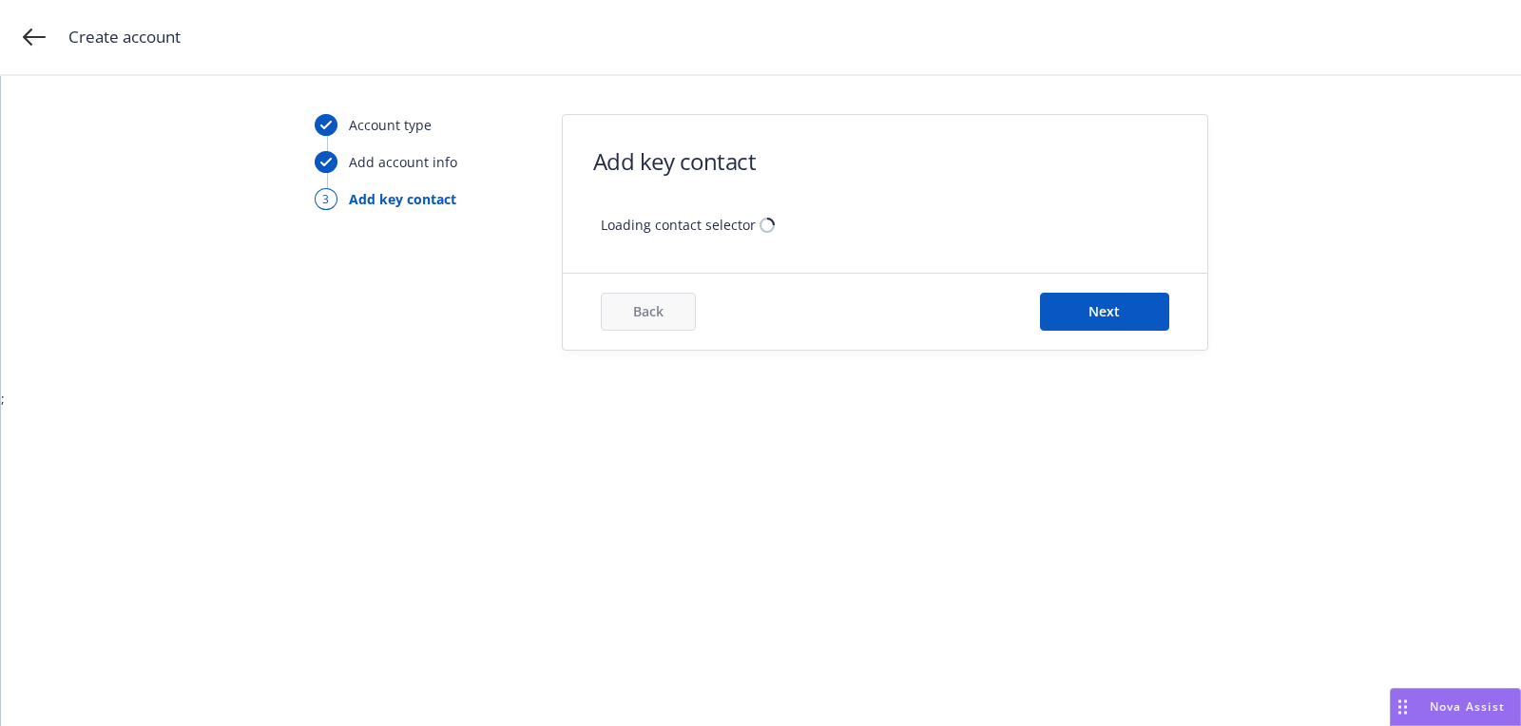
scroll to position [0, 0]
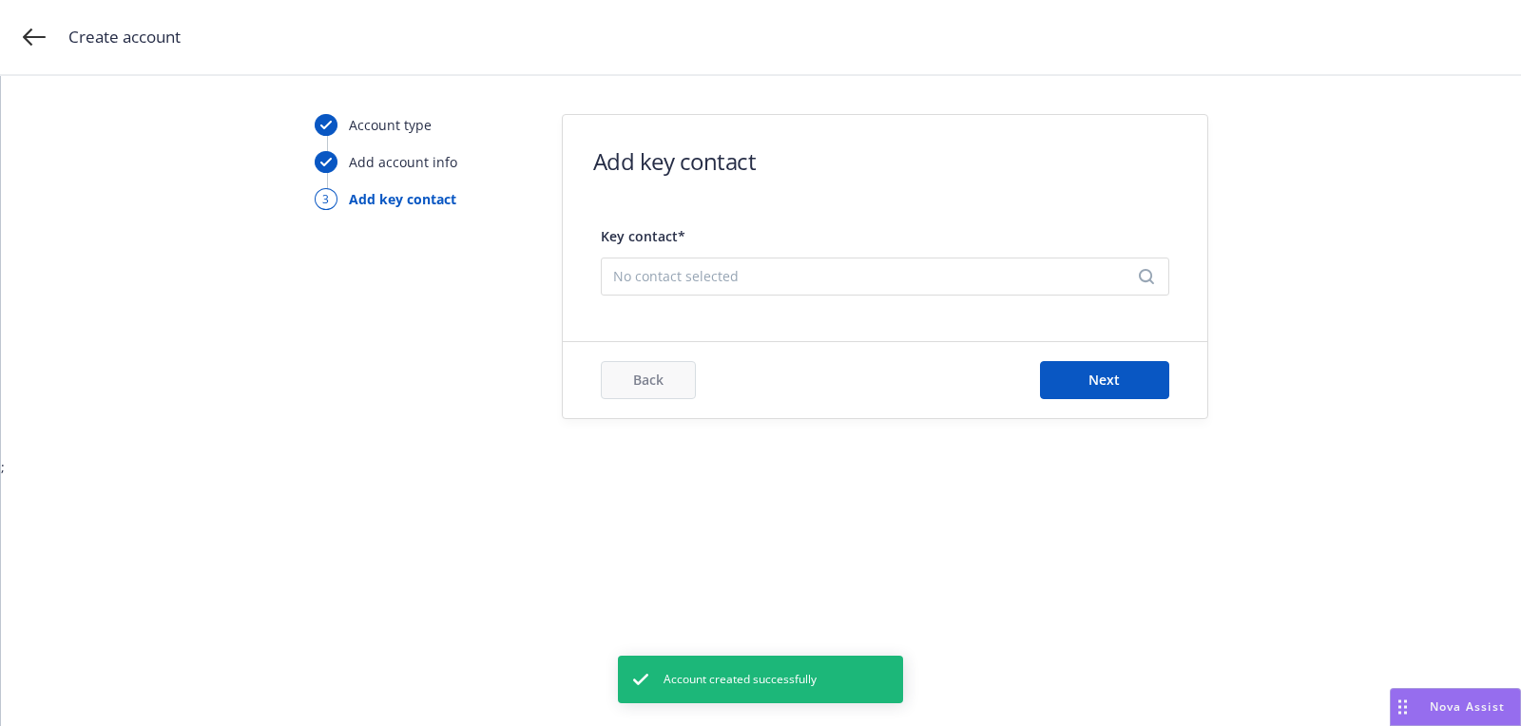
click at [785, 297] on div "Key contact* No contact selected" at bounding box center [885, 259] width 568 height 88
click at [781, 286] on div "No contact selected" at bounding box center [885, 277] width 568 height 38
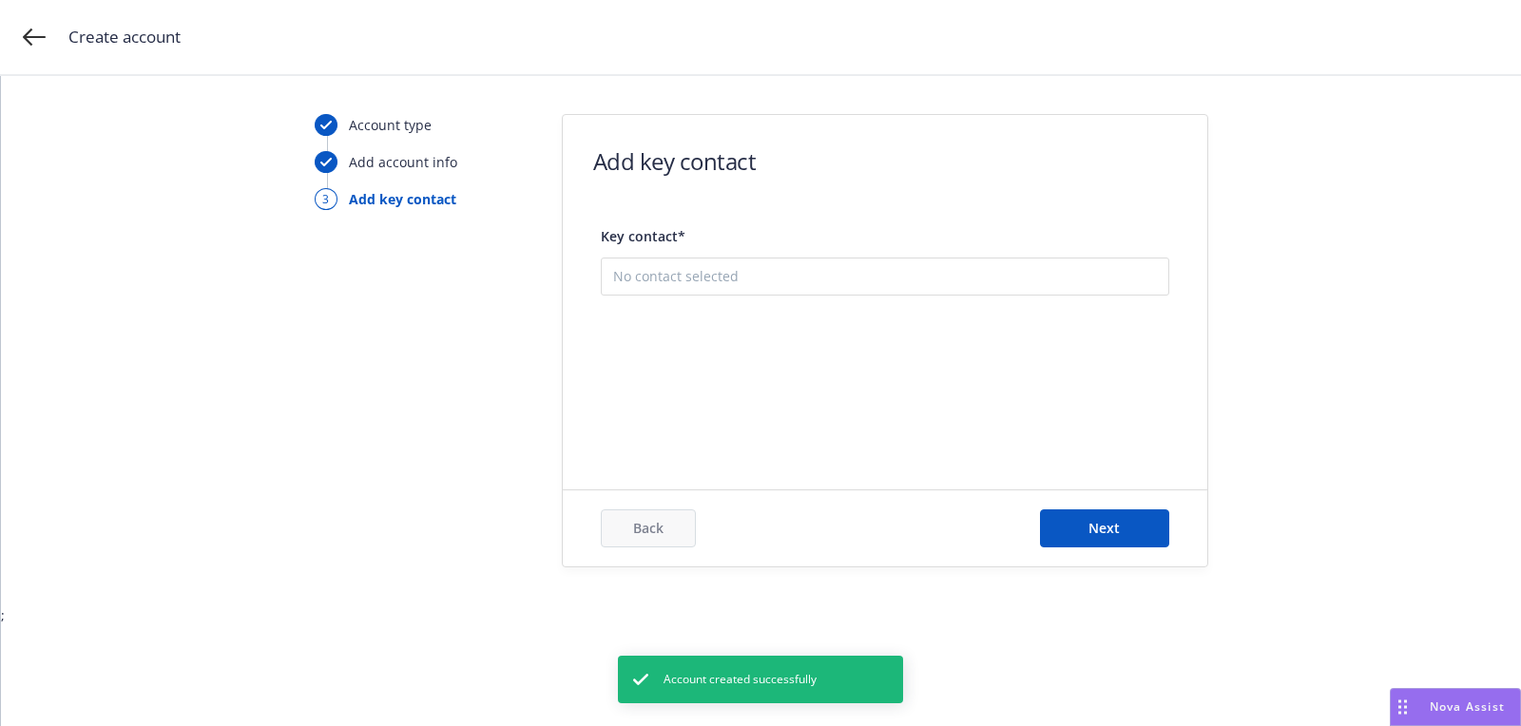
click at [770, 360] on button "Add new contact" at bounding box center [885, 372] width 544 height 38
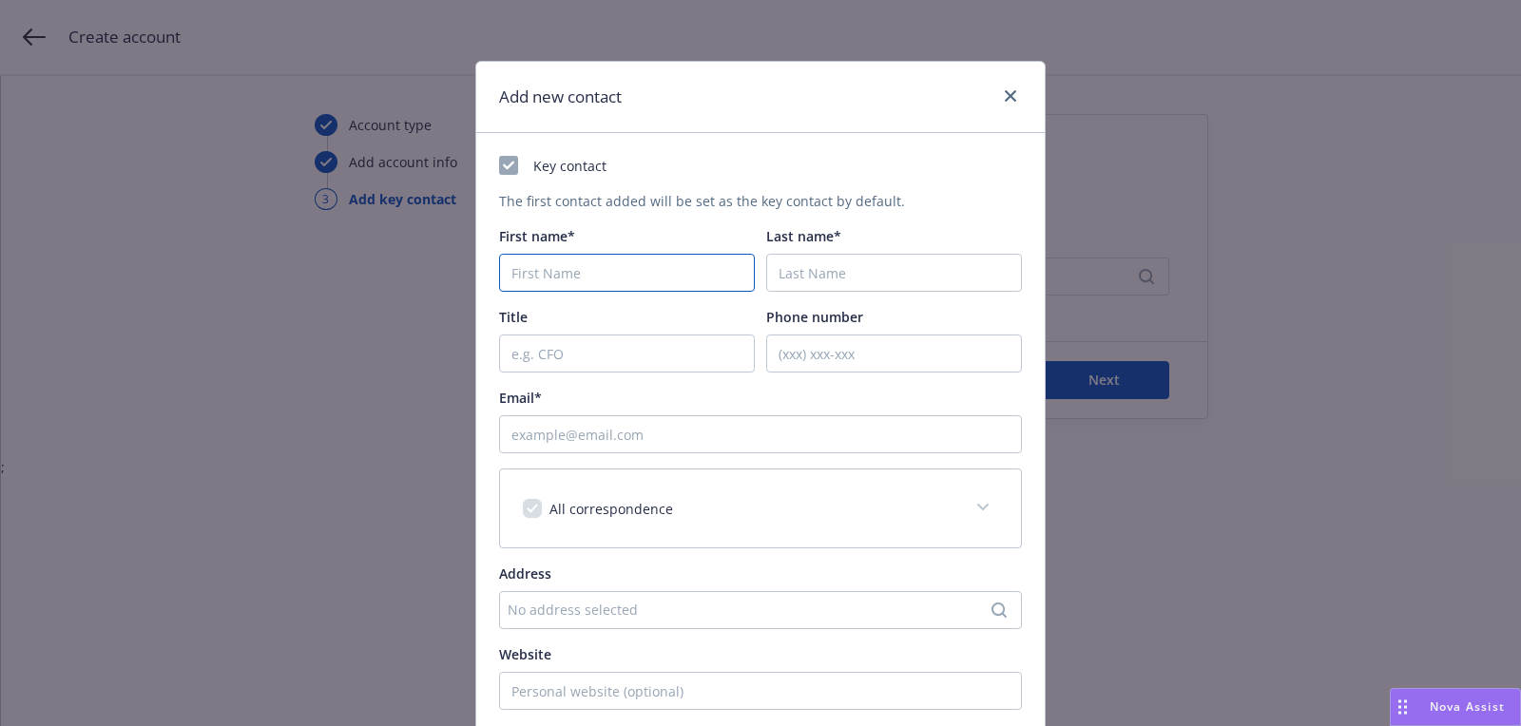
click at [629, 267] on input "First name*" at bounding box center [627, 273] width 256 height 38
paste input "[PERSON_NAME]"
type input "[PERSON_NAME]"
paste input "[PERSON_NAME]"
type input "[PERSON_NAME]"
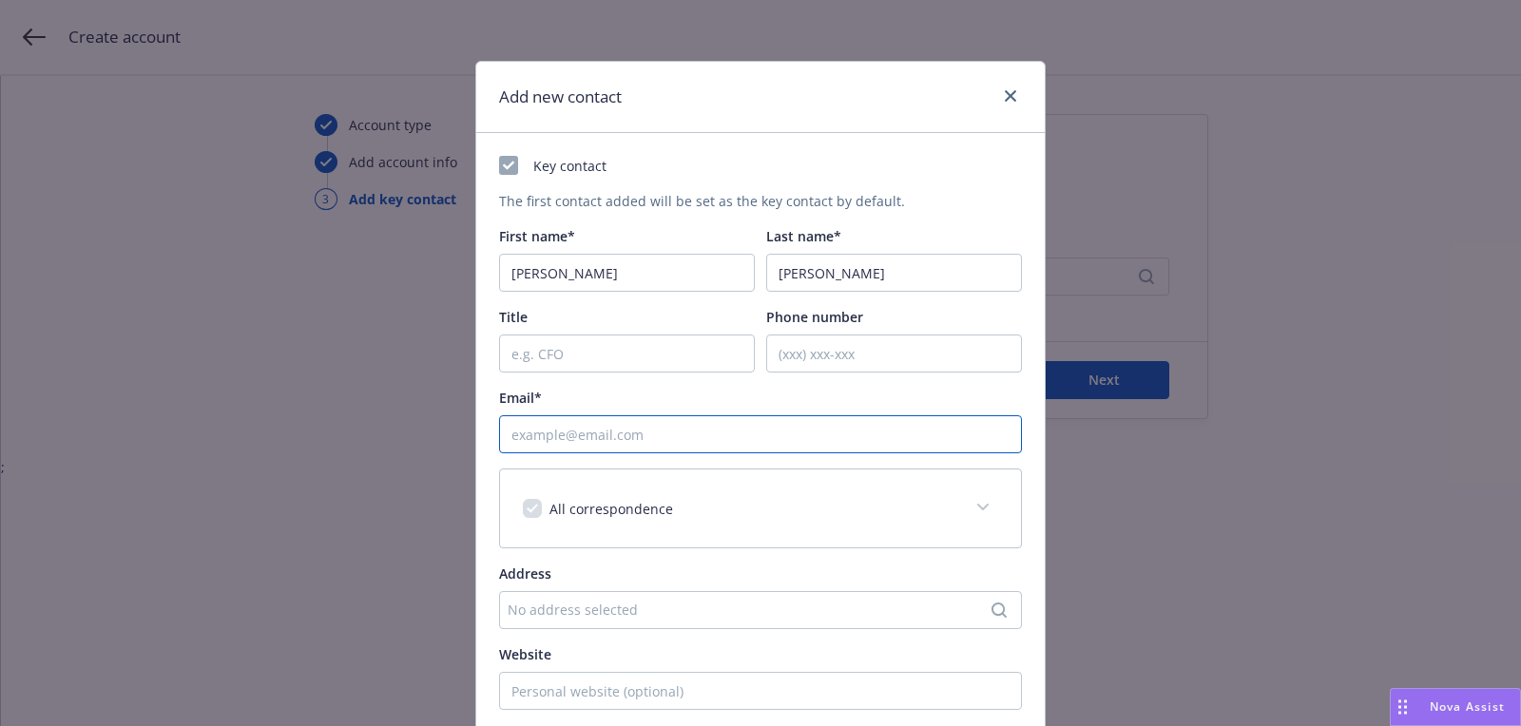
click at [833, 437] on input "Email*" at bounding box center [760, 434] width 523 height 38
paste input "[PERSON_NAME][EMAIL_ADDRESS][DOMAIN_NAME]"
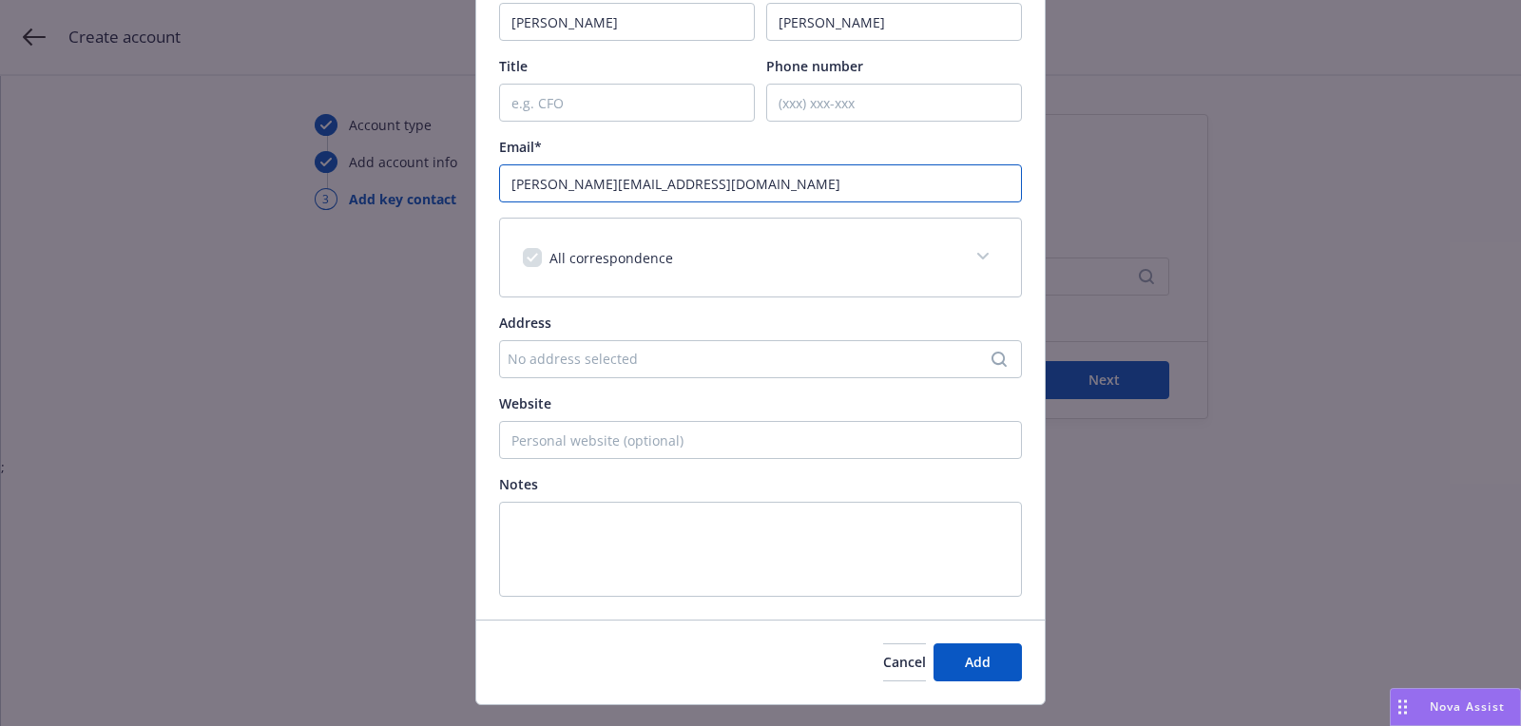
type input "[PERSON_NAME][EMAIL_ADDRESS][DOMAIN_NAME]"
click at [986, 679] on div "Cancel Add" at bounding box center [760, 662] width 568 height 85
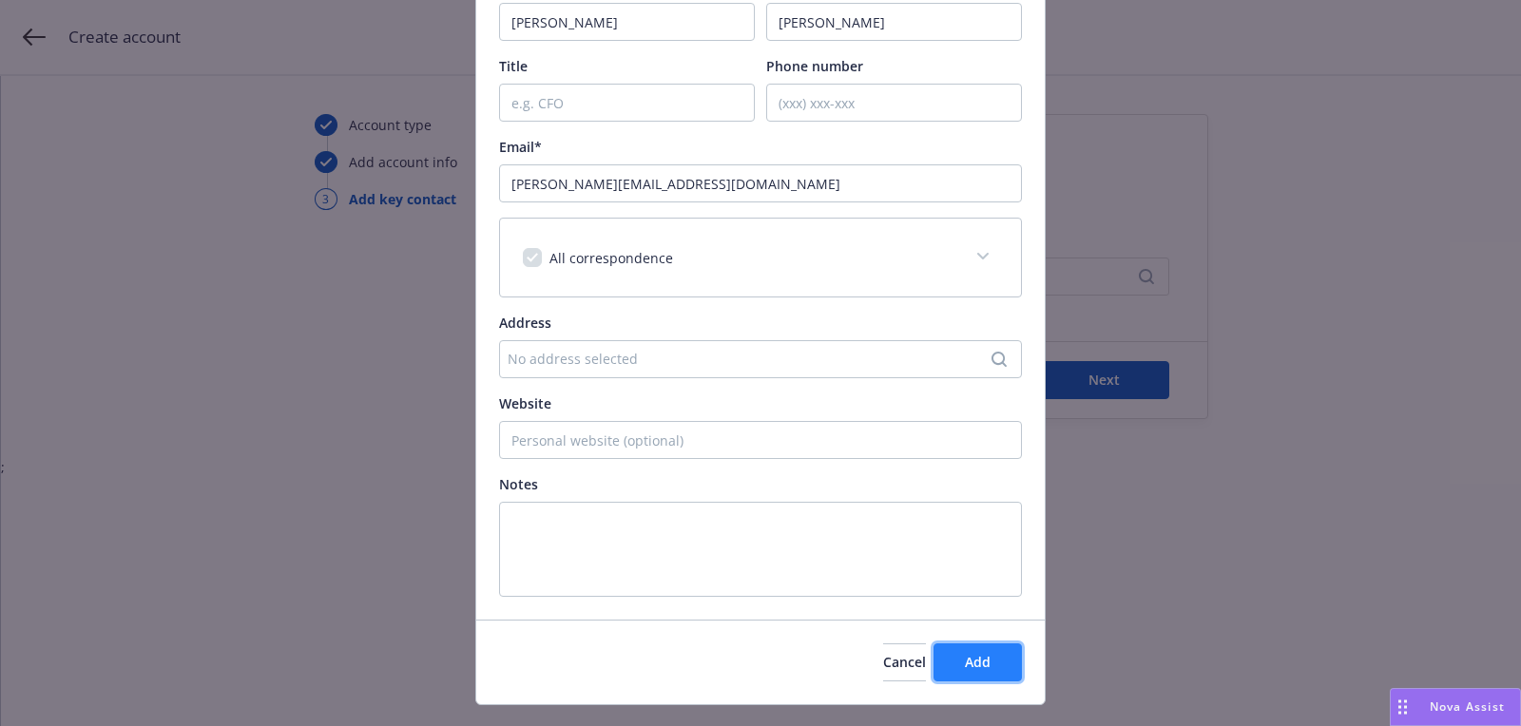
click at [984, 655] on span "Add" at bounding box center [978, 662] width 26 height 18
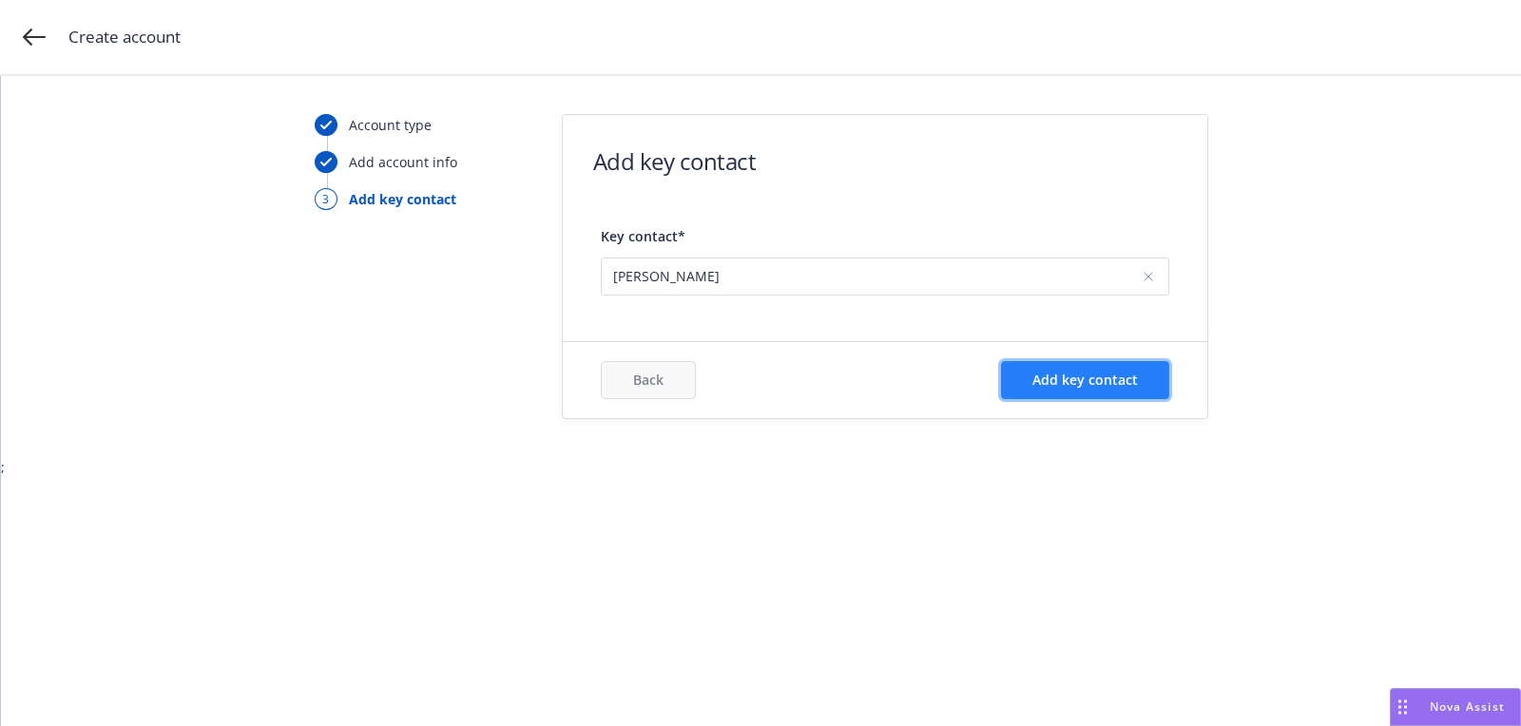
click at [1126, 371] on span "Add key contact" at bounding box center [1084, 380] width 105 height 18
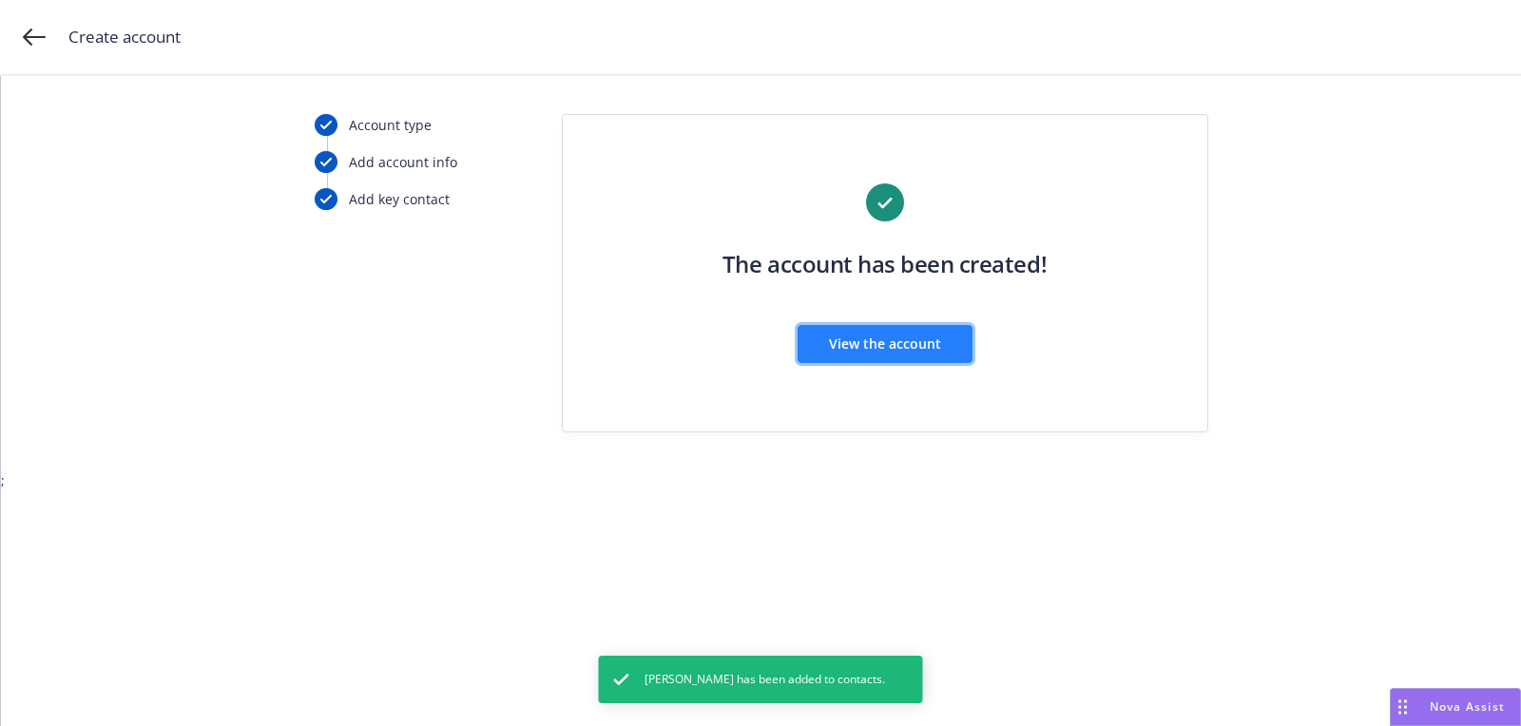
click at [920, 347] on span "View the account" at bounding box center [885, 344] width 112 height 18
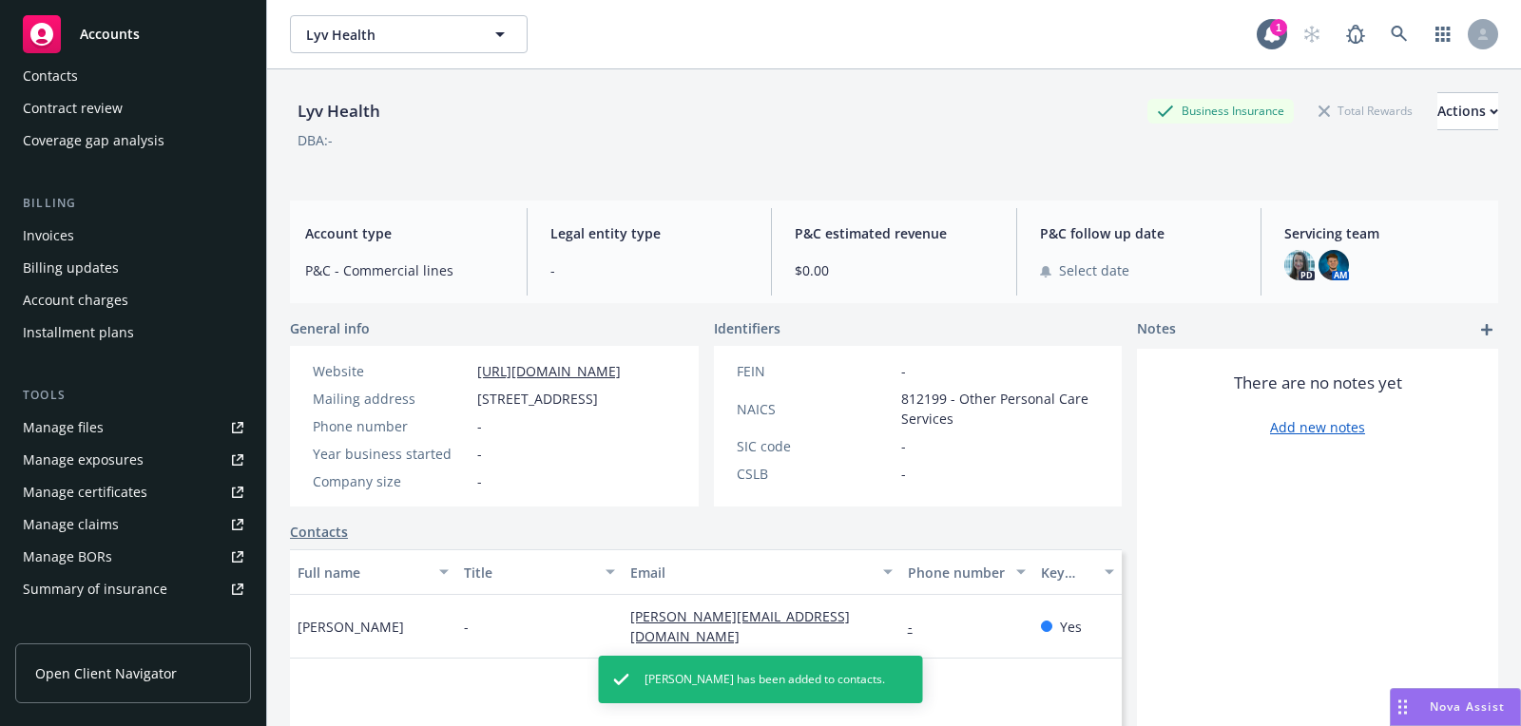
scroll to position [510, 0]
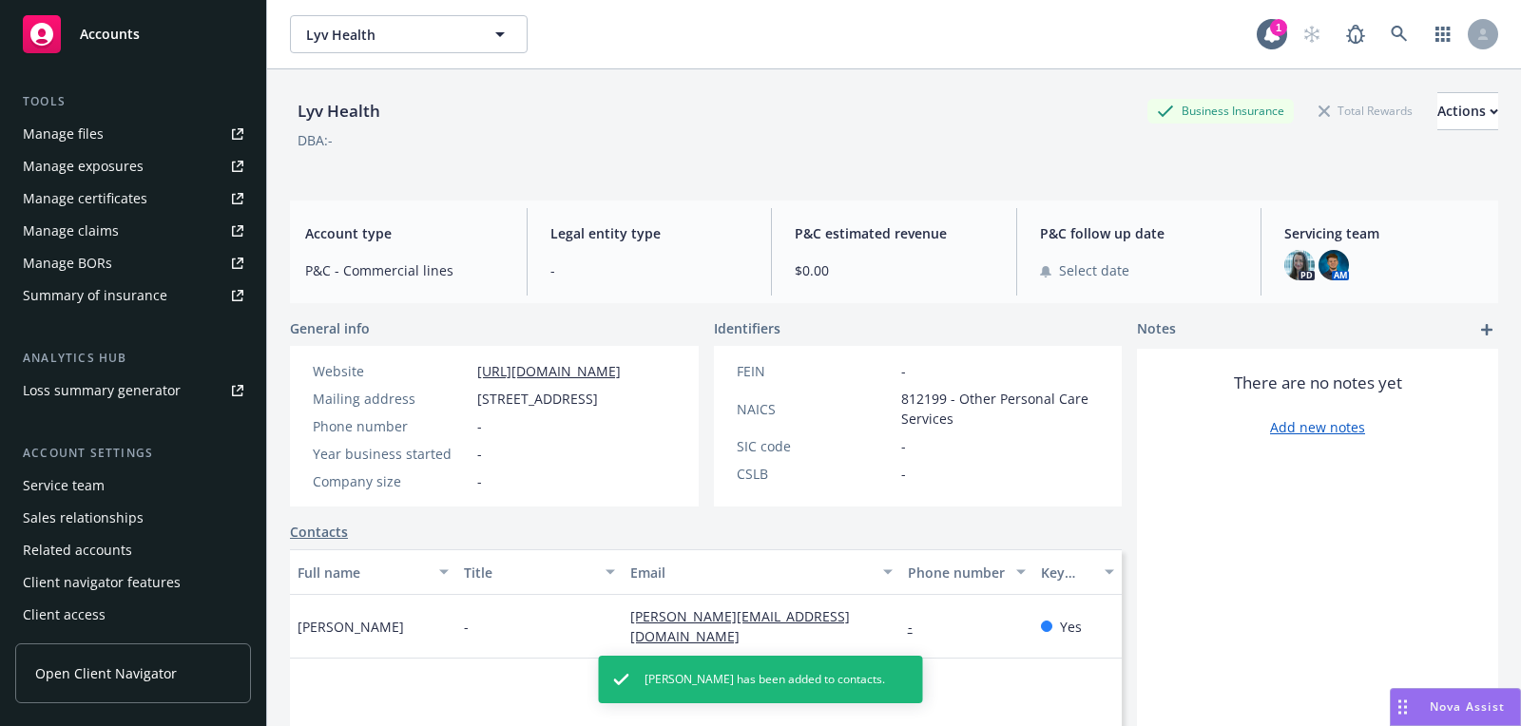
click at [106, 487] on div "Service team" at bounding box center [133, 485] width 221 height 30
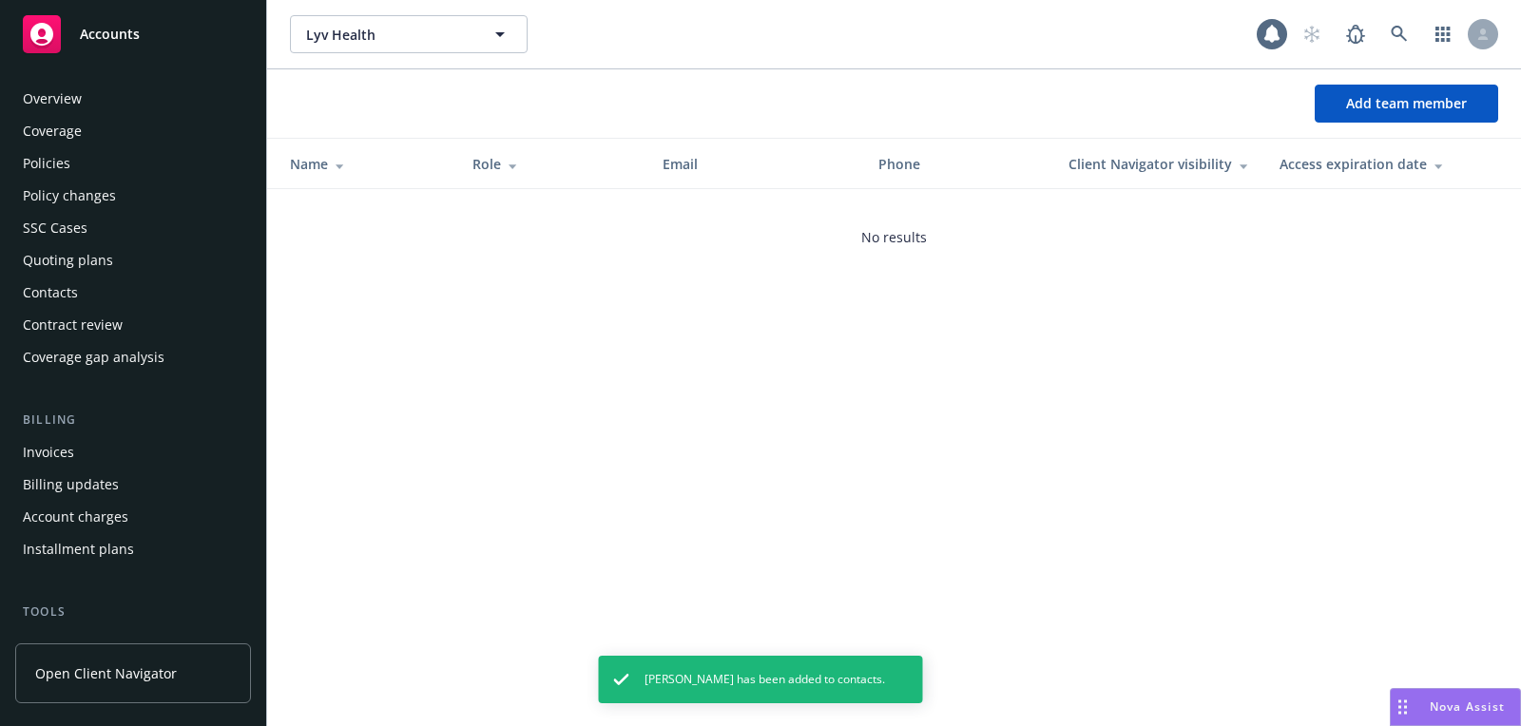
scroll to position [510, 0]
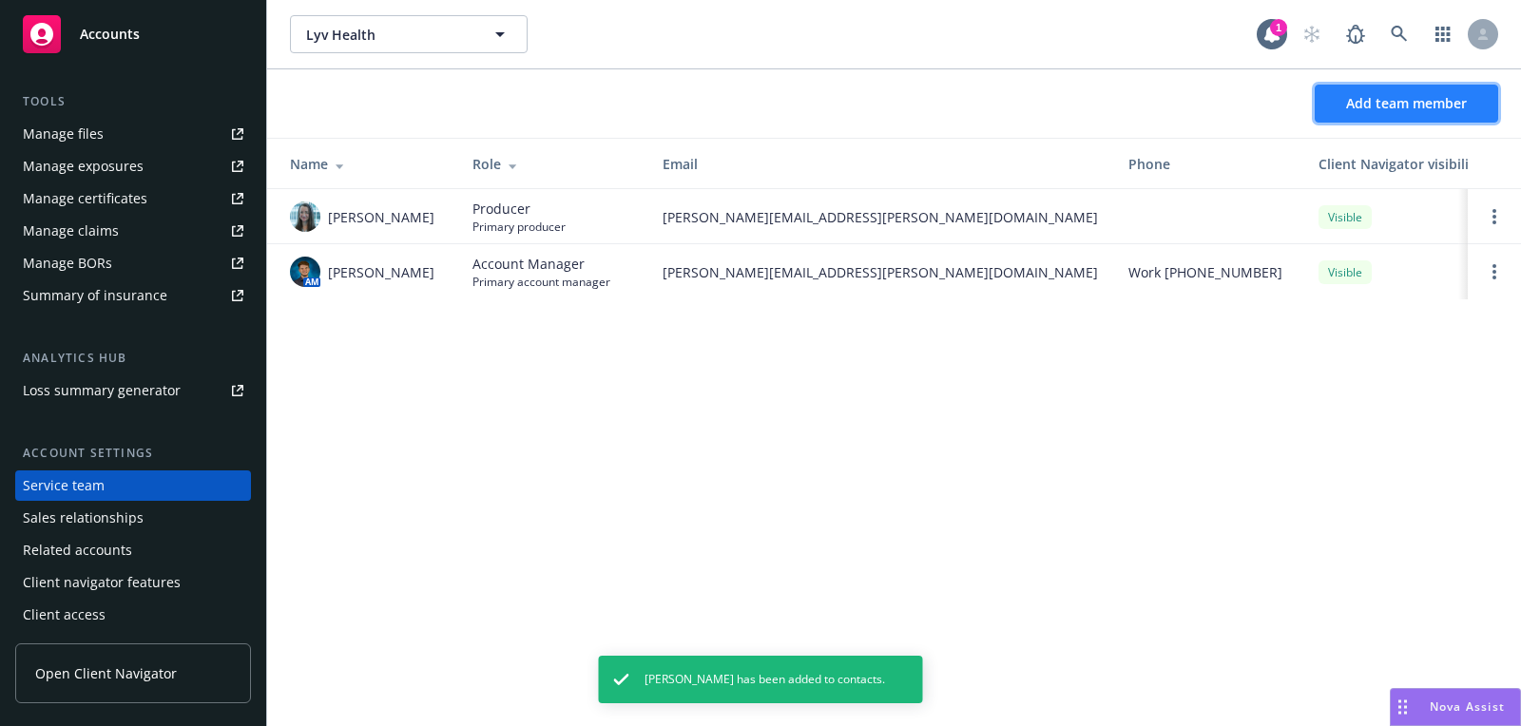
click at [1383, 104] on span "Add team member" at bounding box center [1406, 103] width 121 height 18
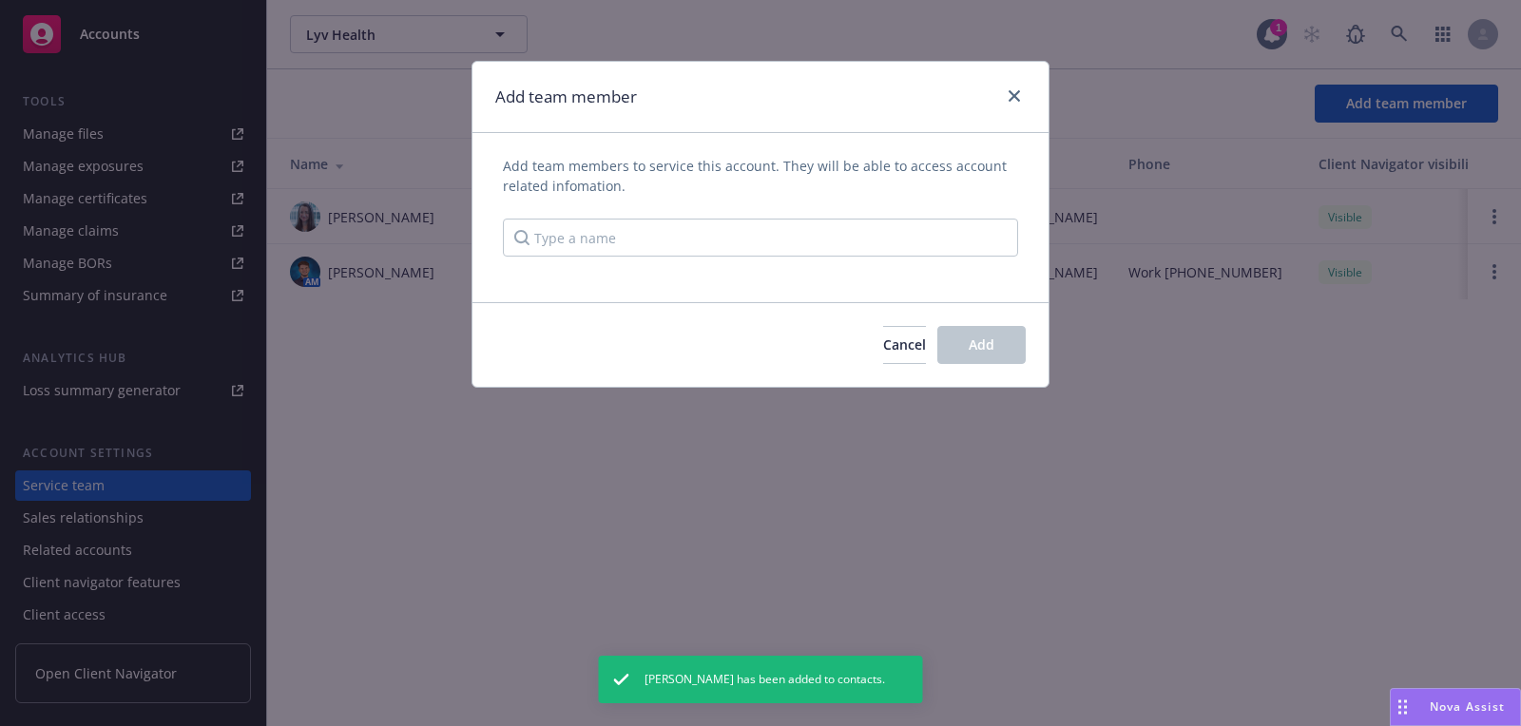
click at [769, 215] on div "Add team members to service this account. They will be able to access account r…" at bounding box center [760, 206] width 515 height 101
click at [767, 216] on div "Add team members to service this account. They will be able to access account r…" at bounding box center [760, 206] width 515 height 101
click at [758, 224] on input "Type a name" at bounding box center [760, 238] width 515 height 38
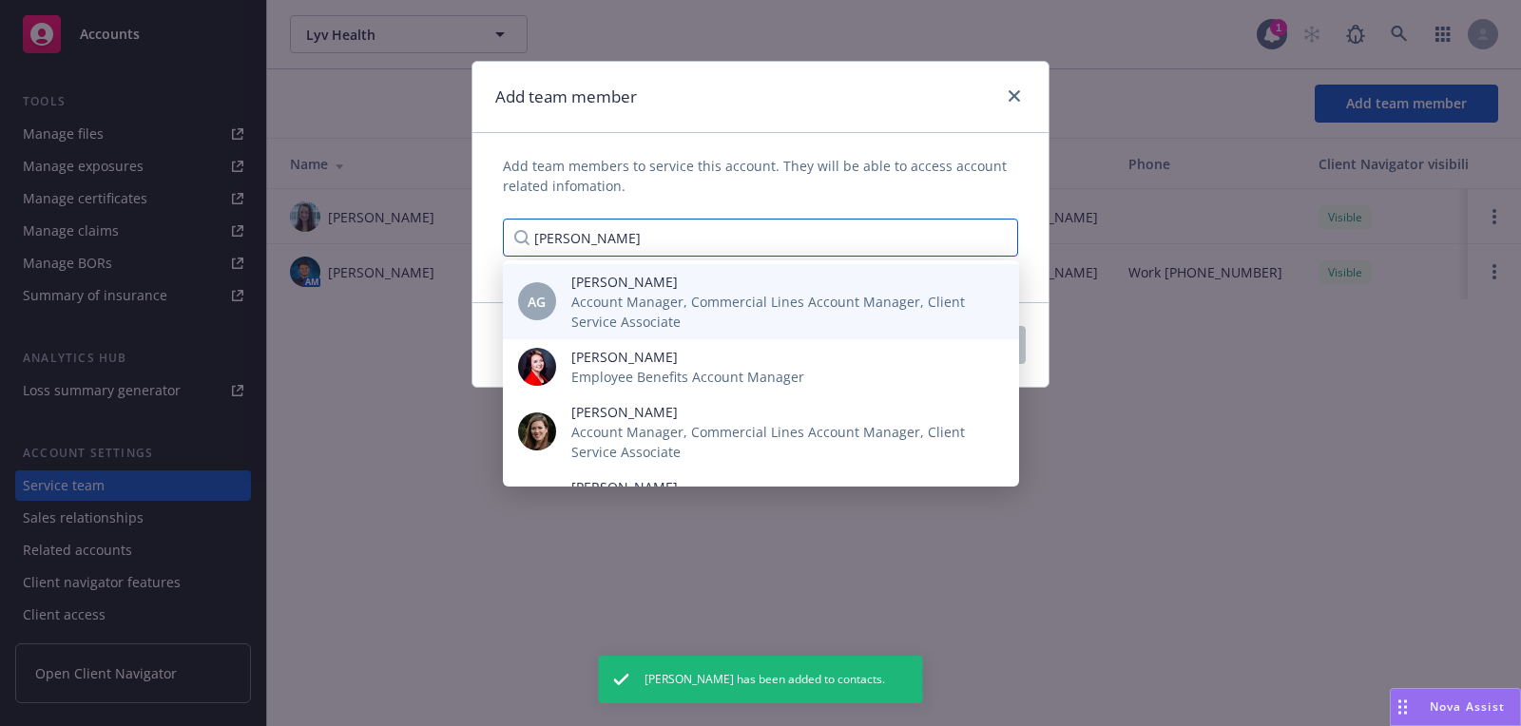
type input "[PERSON_NAME]"
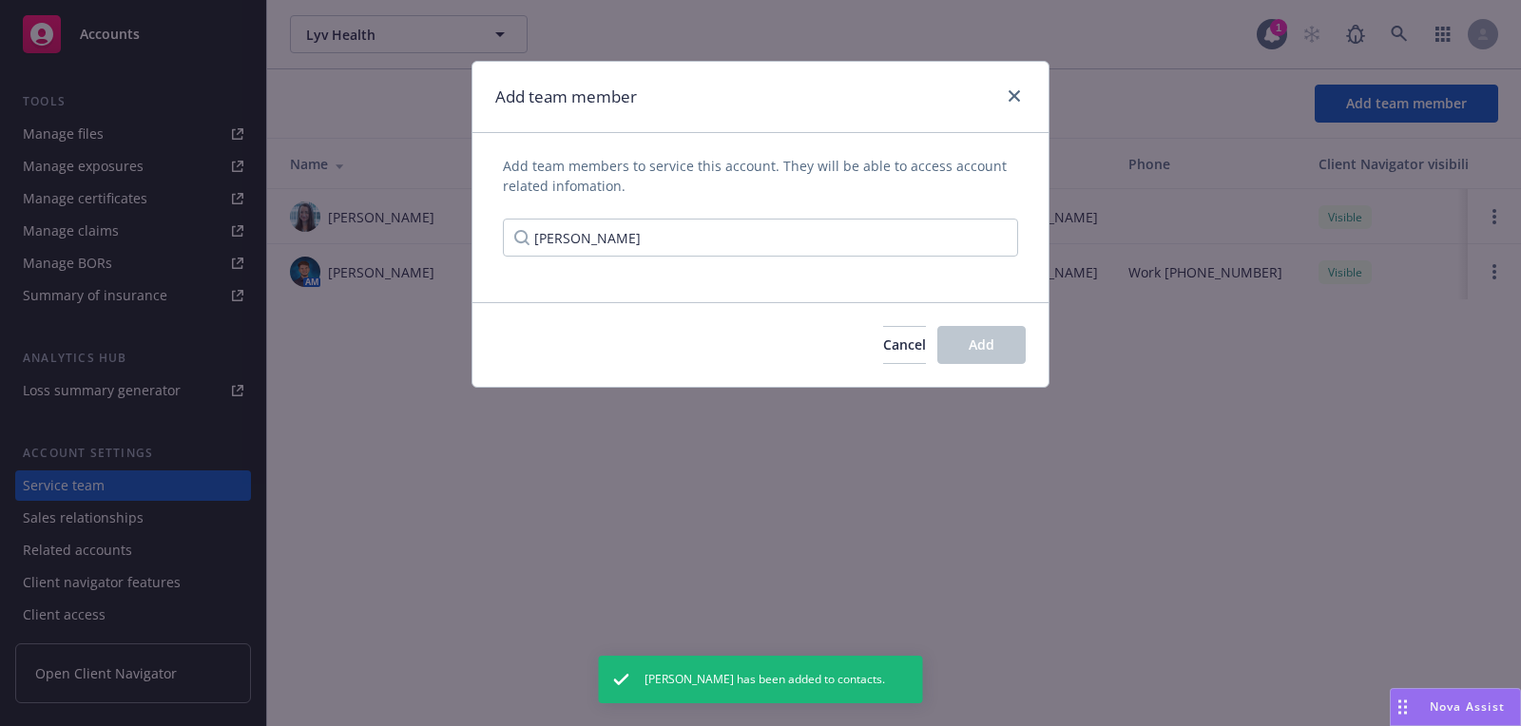
click at [725, 267] on div "AG [PERSON_NAME] Account Manager, Commercial Lines Account Manager, Client Serv…" at bounding box center [761, 301] width 516 height 75
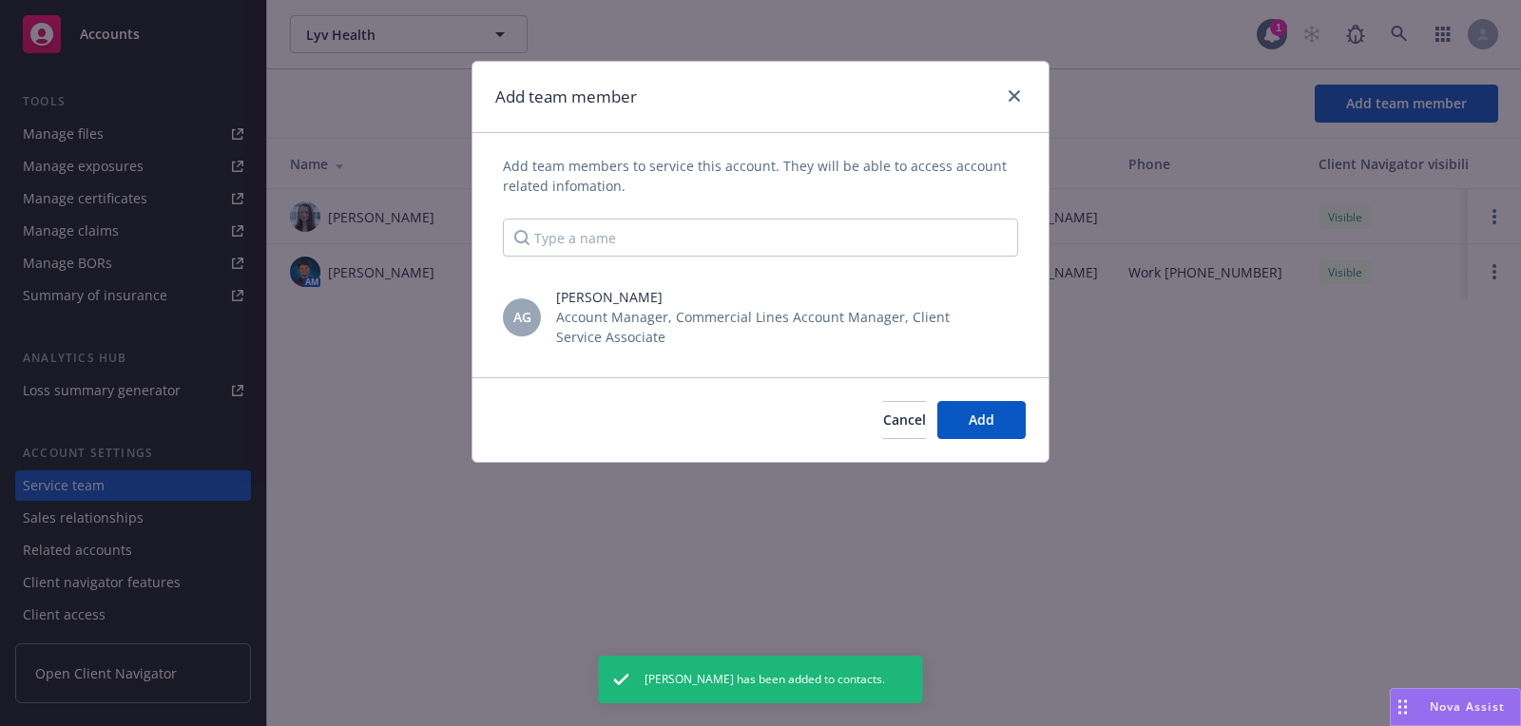
scroll to position [0, 0]
click at [992, 409] on button "Add" at bounding box center [981, 420] width 88 height 38
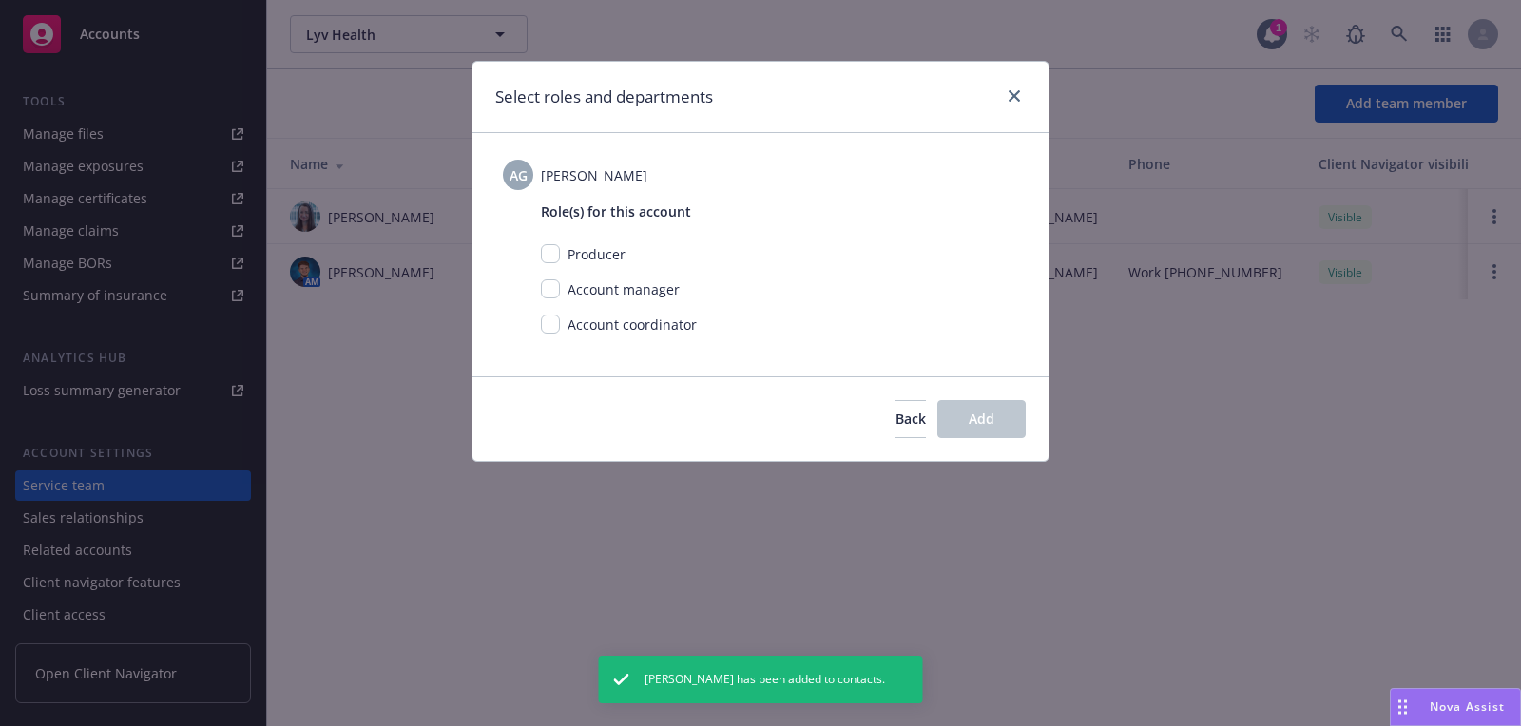
click at [552, 312] on div "Account manager" at bounding box center [779, 296] width 477 height 35
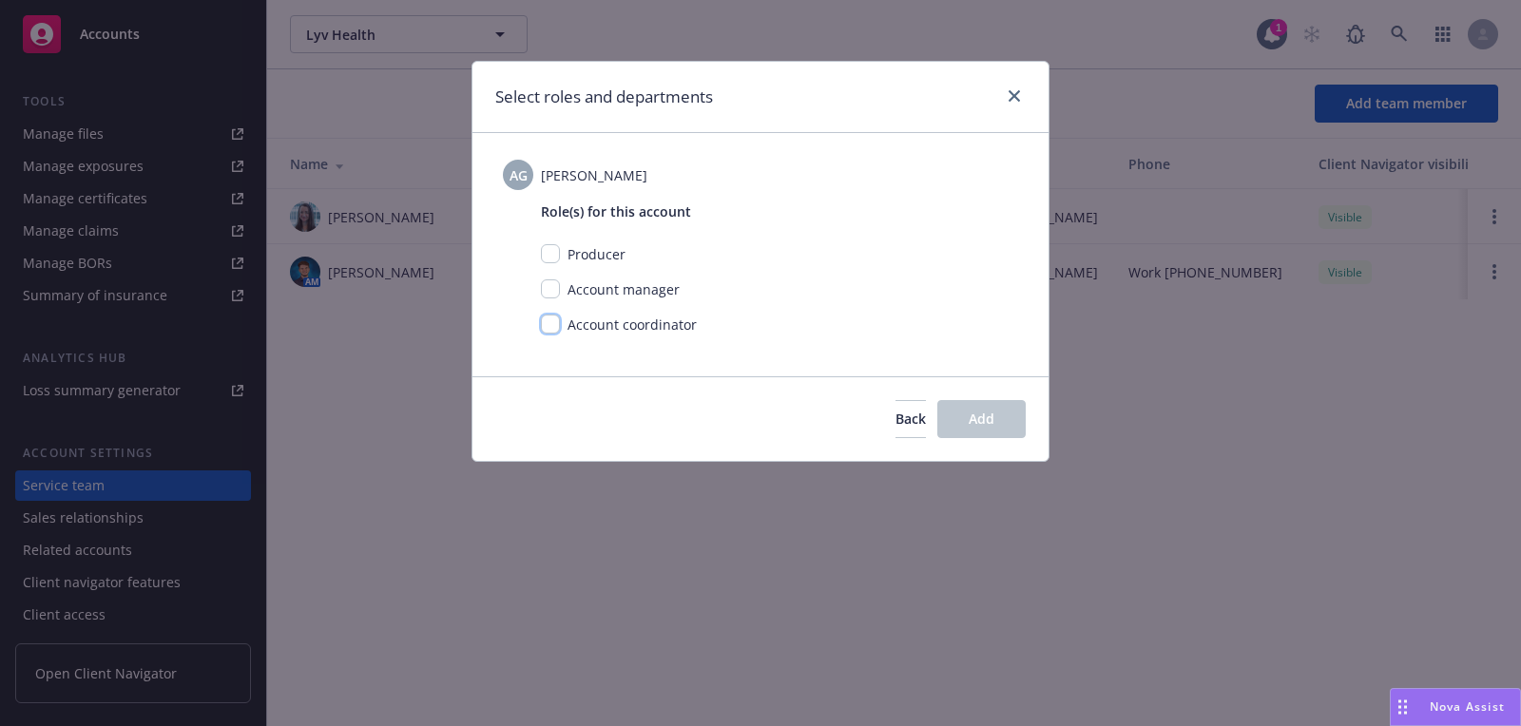
click at [552, 321] on input "checkbox" at bounding box center [550, 324] width 19 height 19
checkbox input "true"
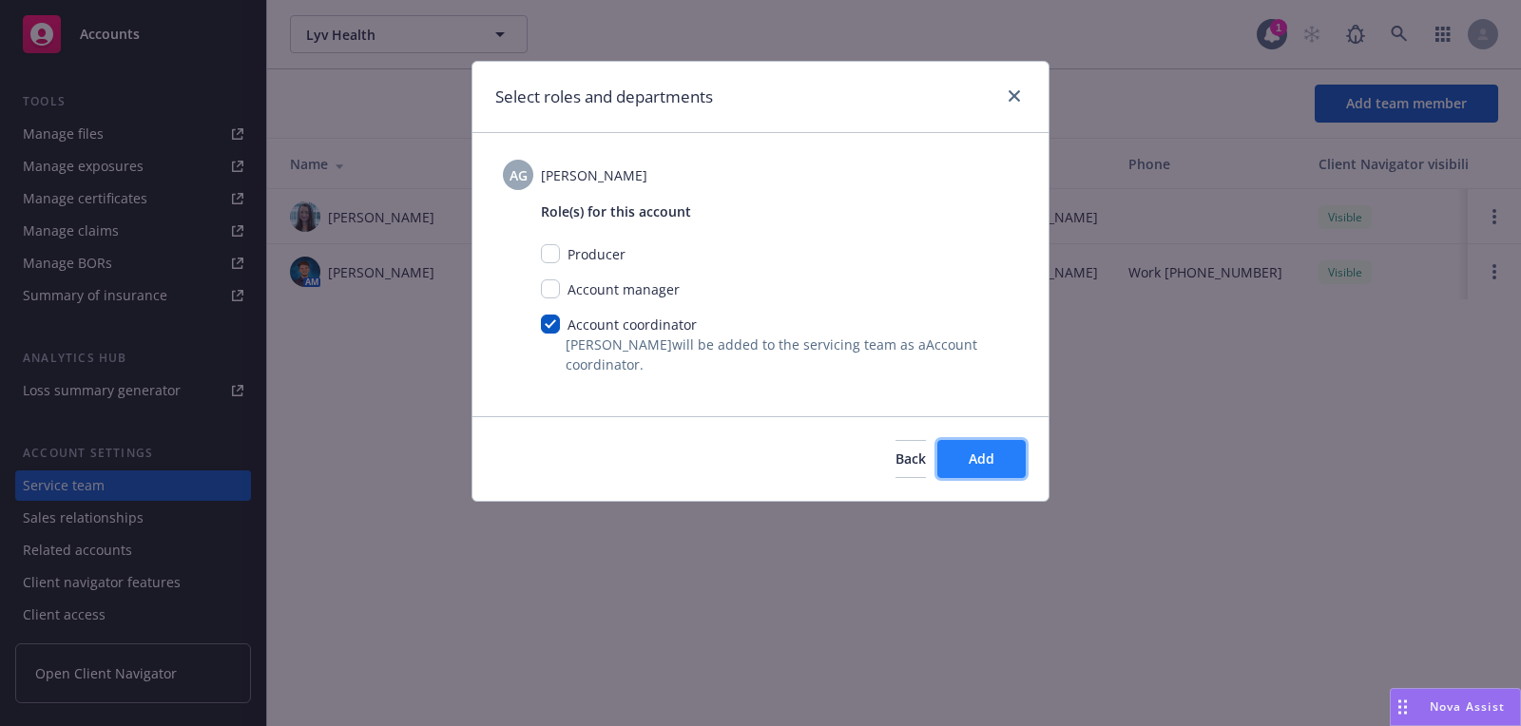
click at [957, 446] on button "Add" at bounding box center [981, 459] width 88 height 38
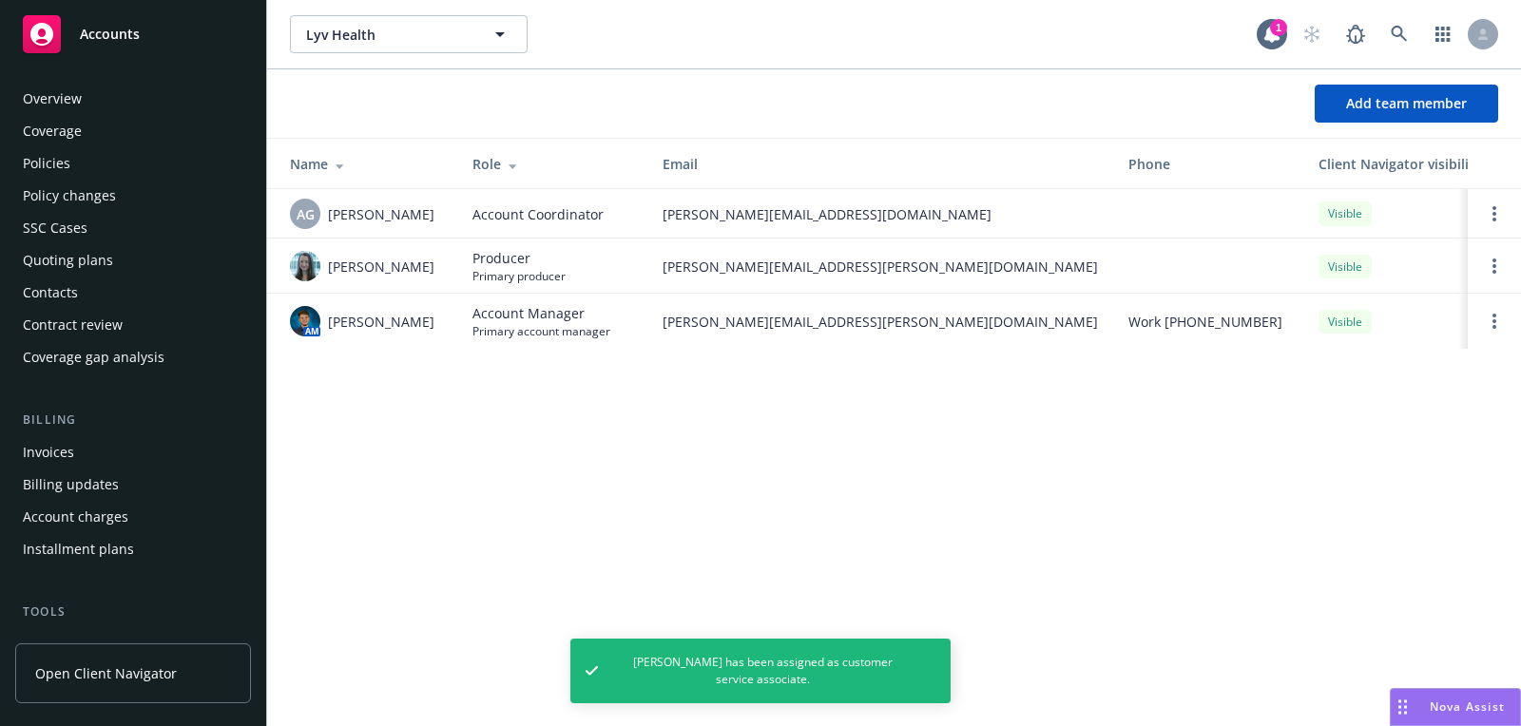
click at [113, 96] on div "Overview" at bounding box center [133, 99] width 221 height 30
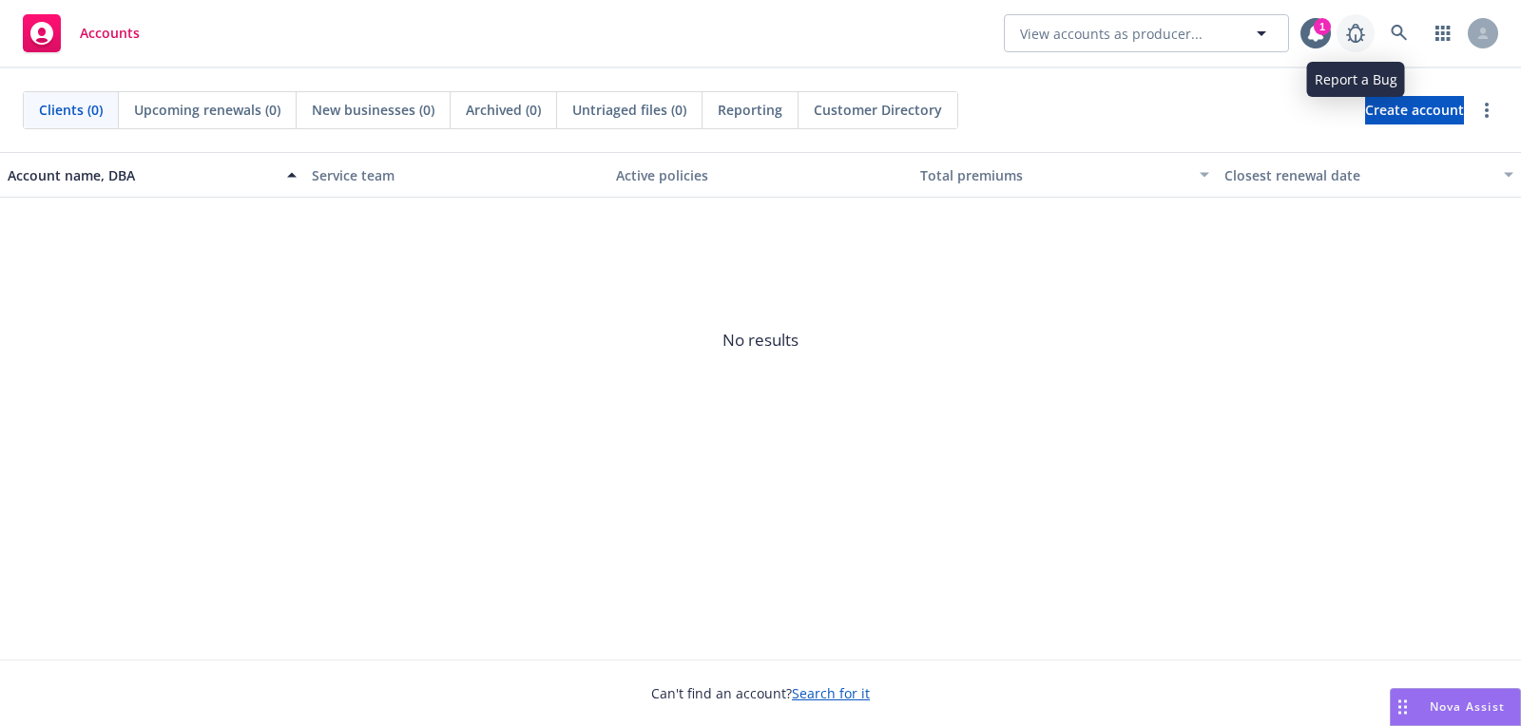
click at [1373, 32] on link at bounding box center [1355, 33] width 38 height 38
click at [1394, 25] on icon at bounding box center [1398, 33] width 16 height 16
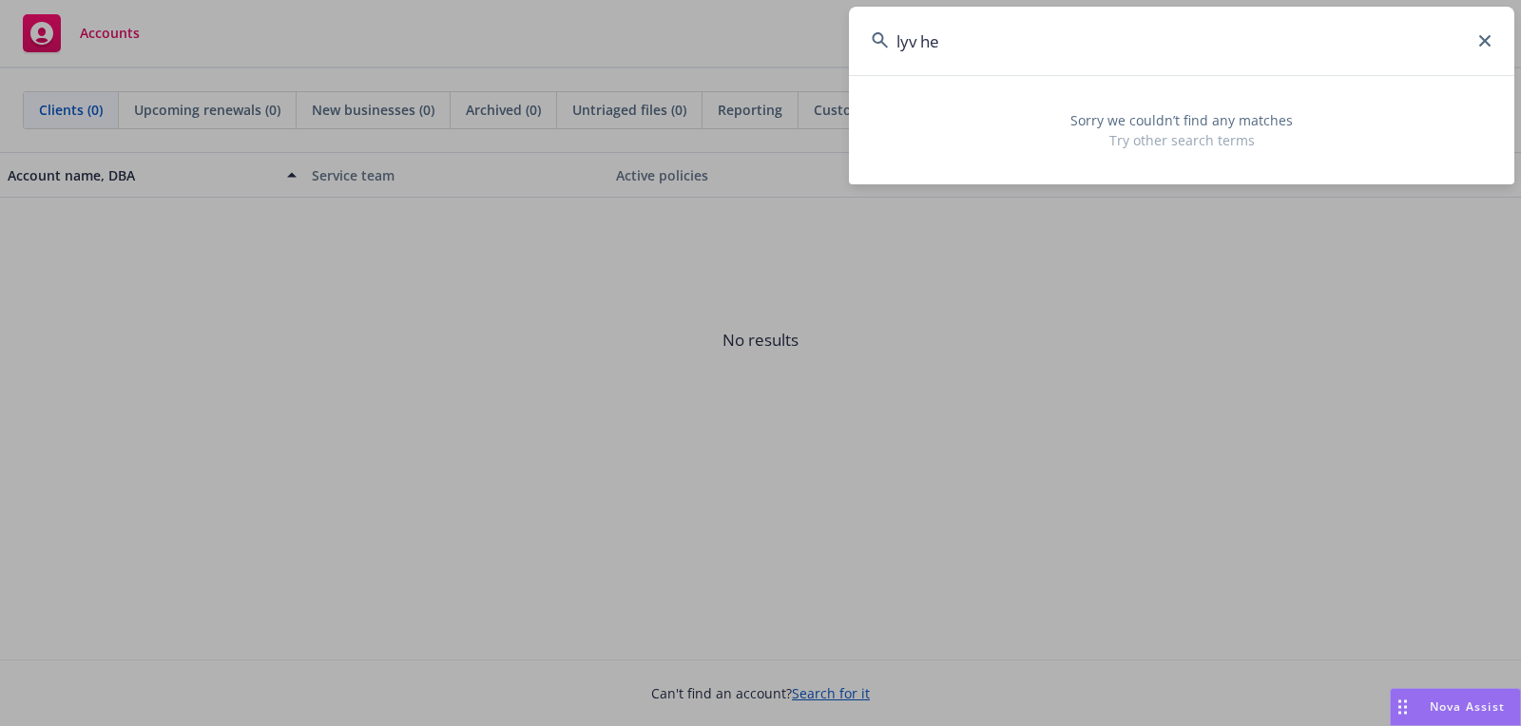
type input "lyv hea"
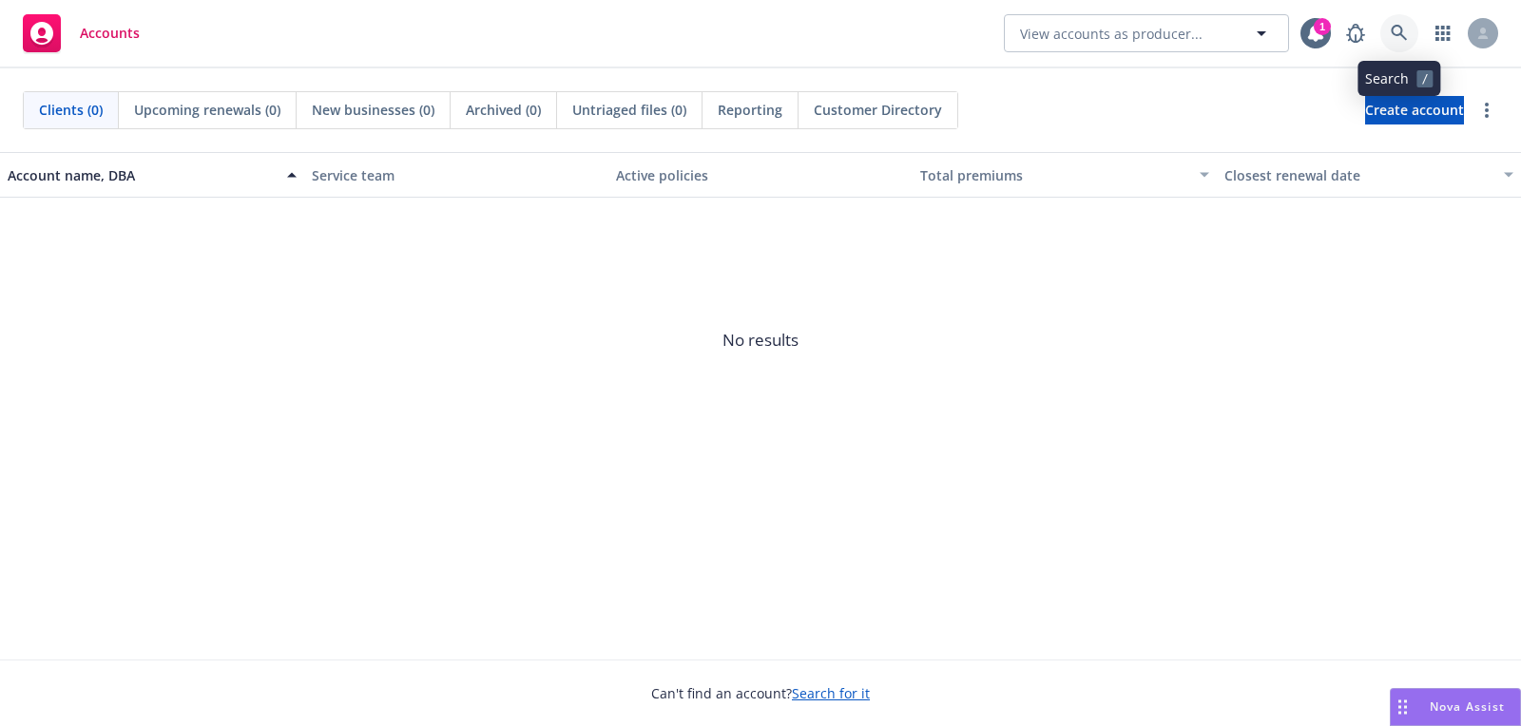
click at [1395, 23] on link at bounding box center [1399, 33] width 38 height 38
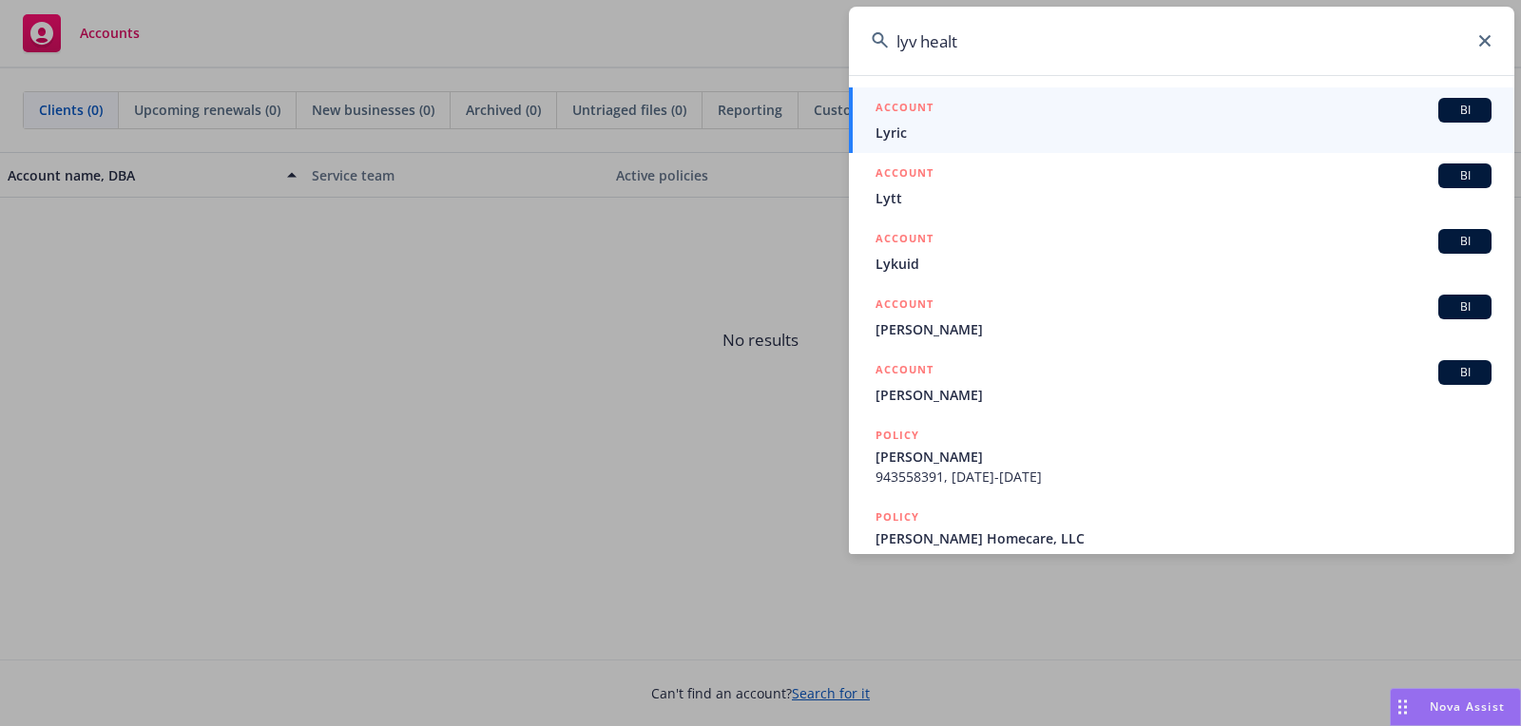
type input "lyv health"
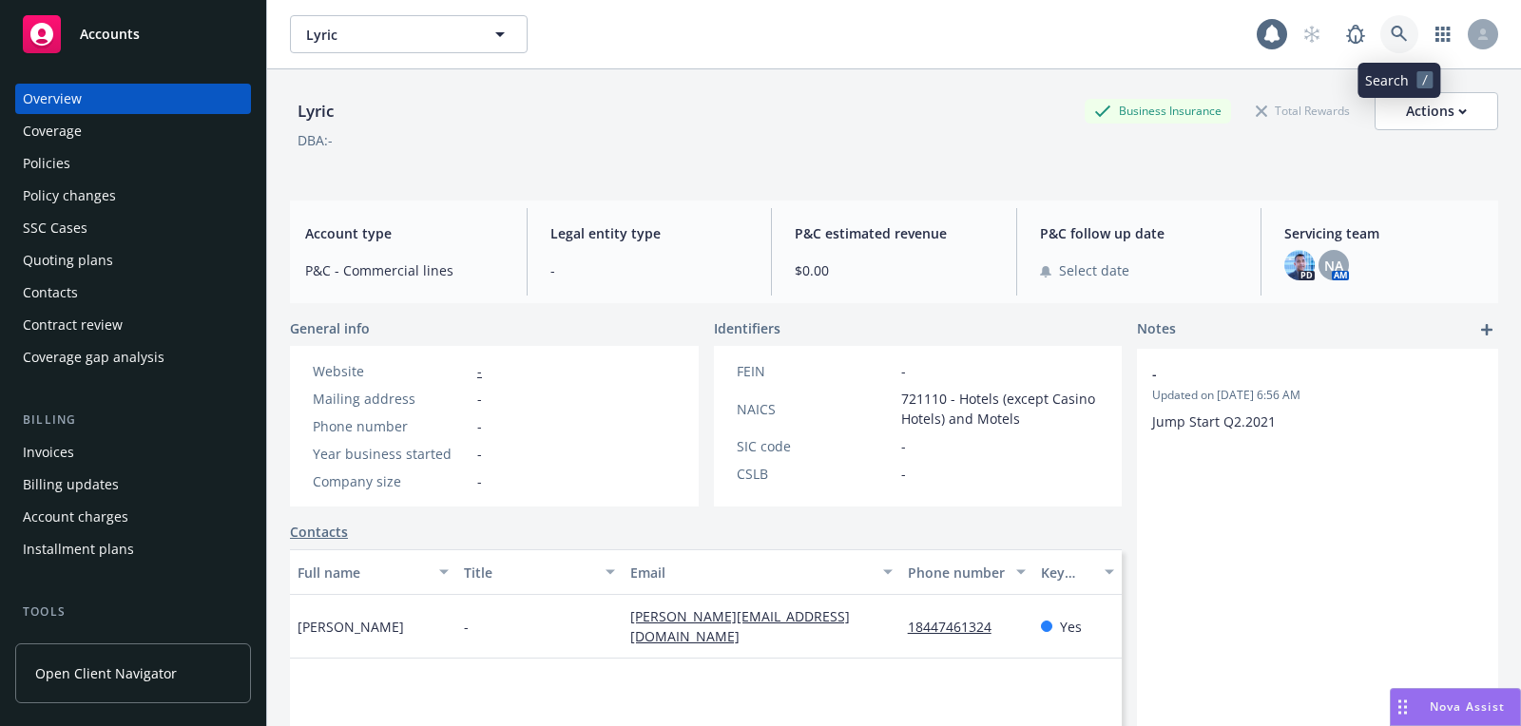
click at [1398, 27] on icon at bounding box center [1398, 34] width 16 height 16
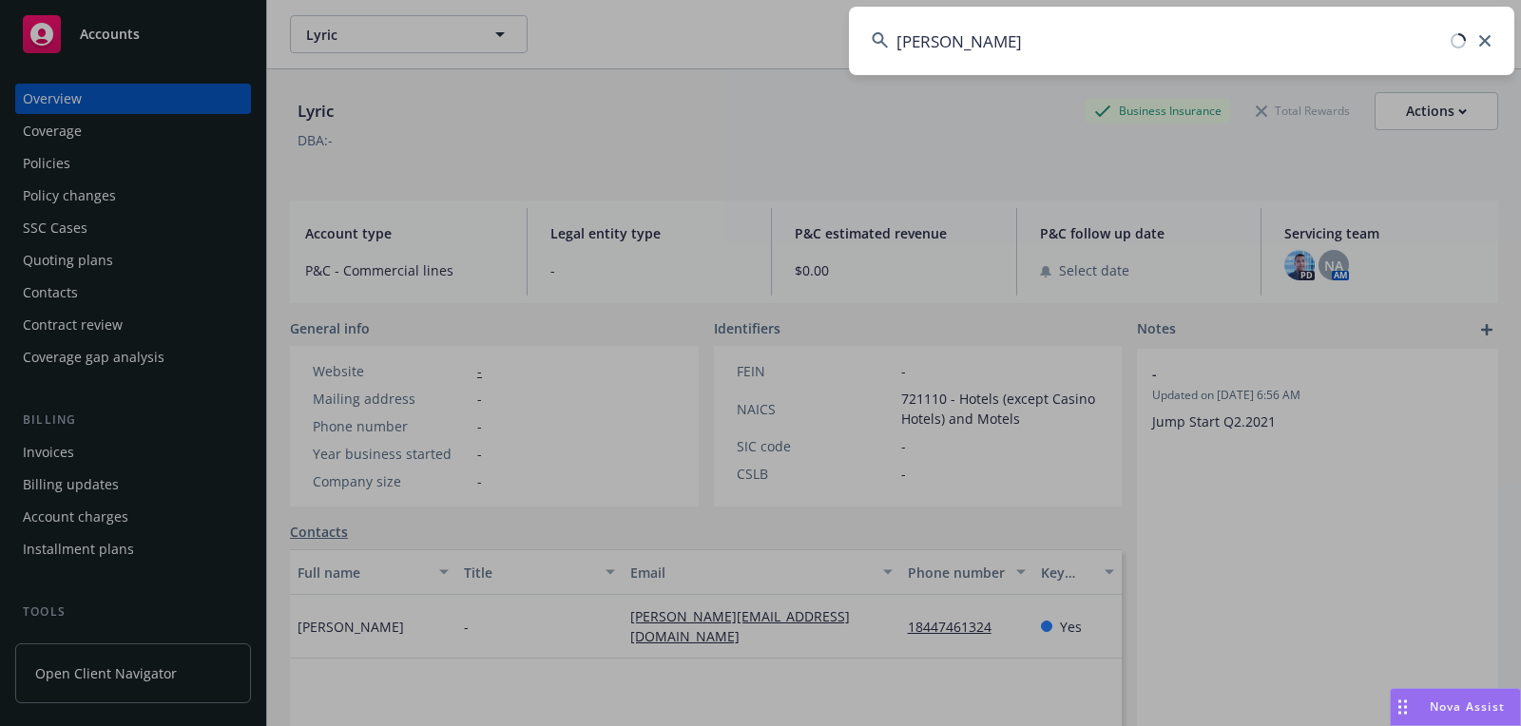
type input "jennifer arnold"
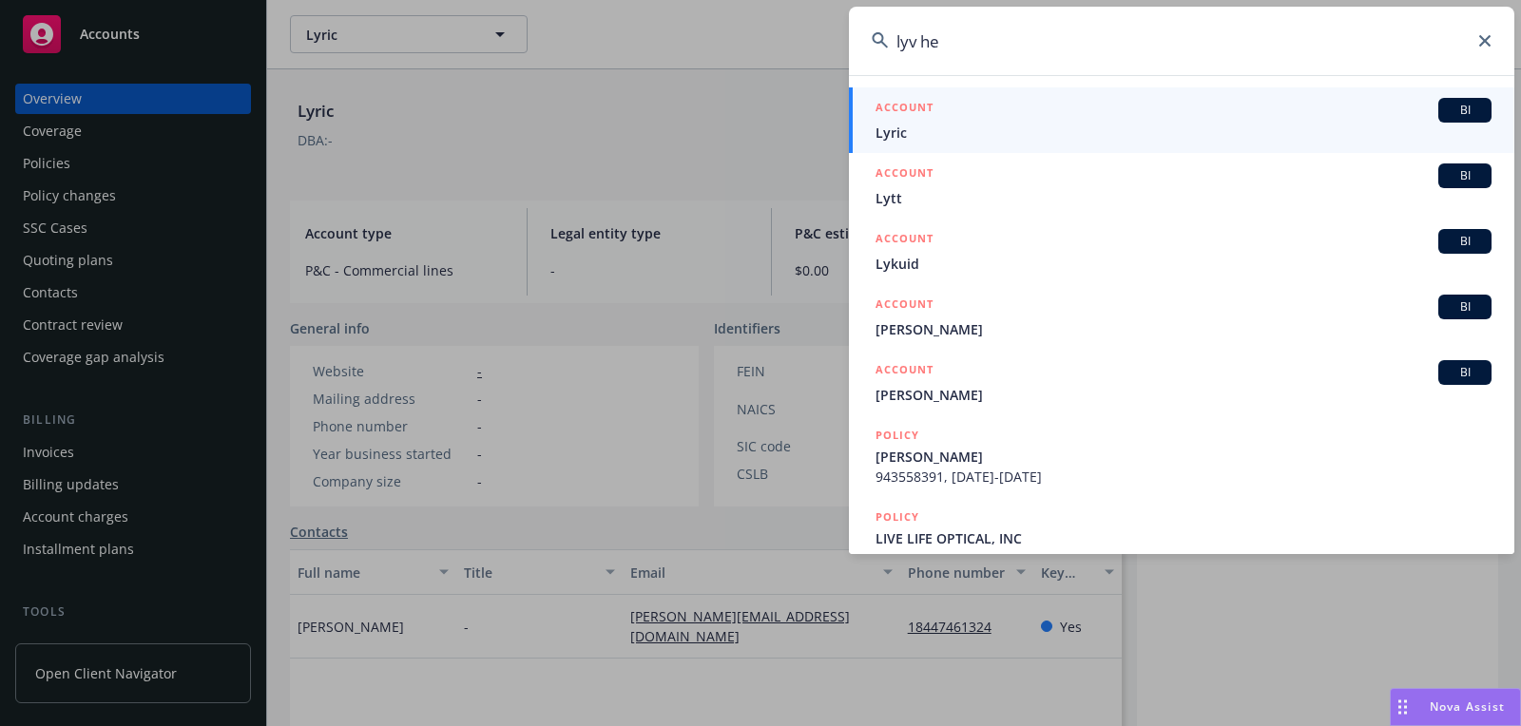
type input "lyv hea"
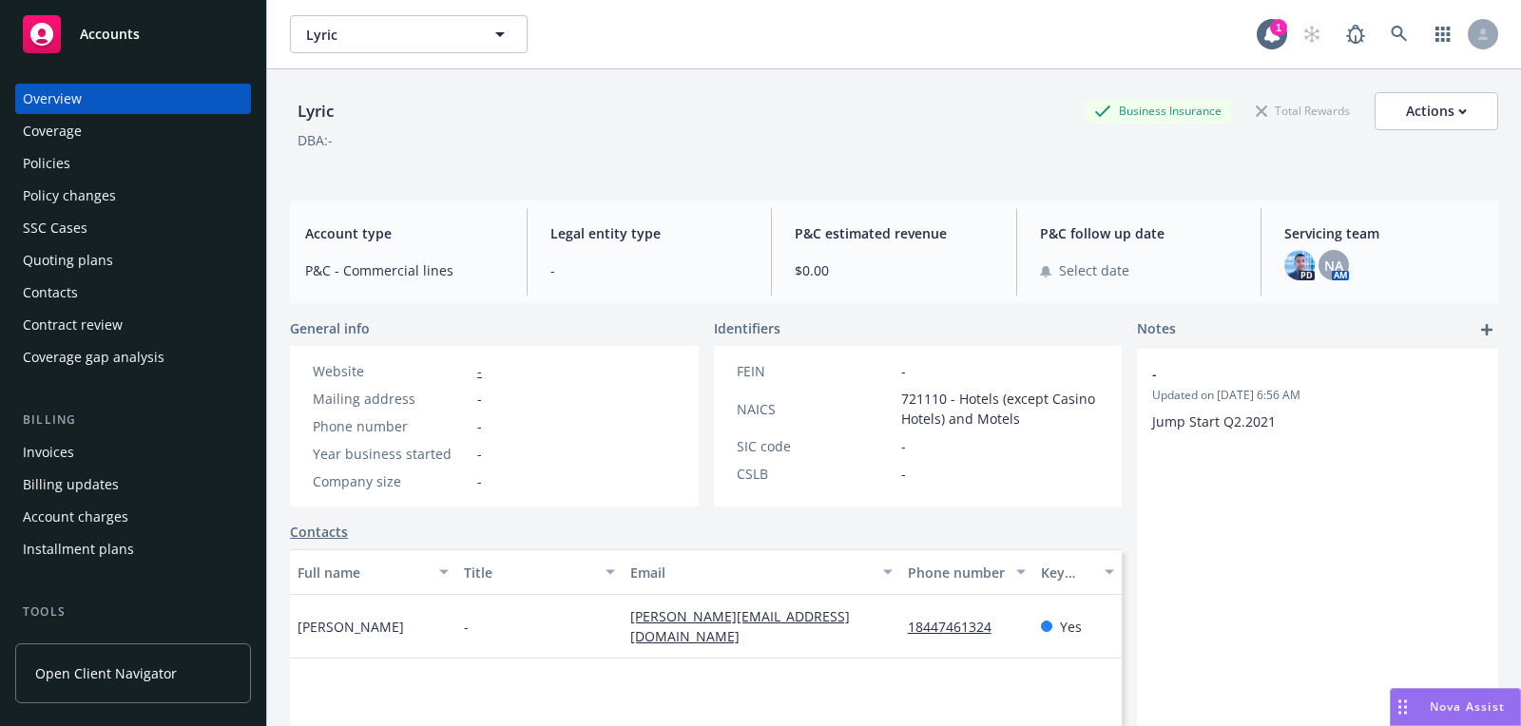
click at [186, 47] on div "Accounts" at bounding box center [133, 34] width 221 height 38
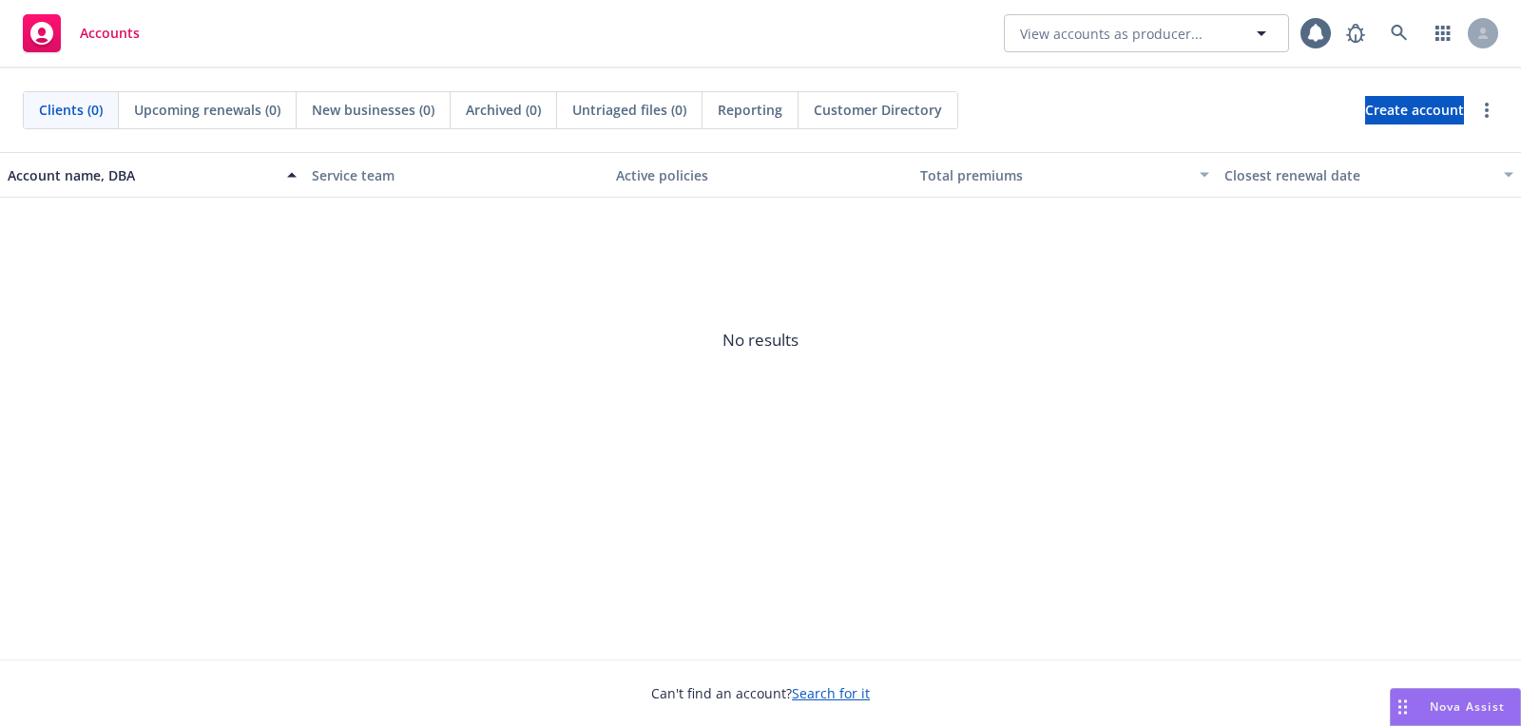
click at [395, 310] on span "No results" at bounding box center [760, 340] width 1521 height 285
click at [1399, 44] on link at bounding box center [1399, 33] width 38 height 38
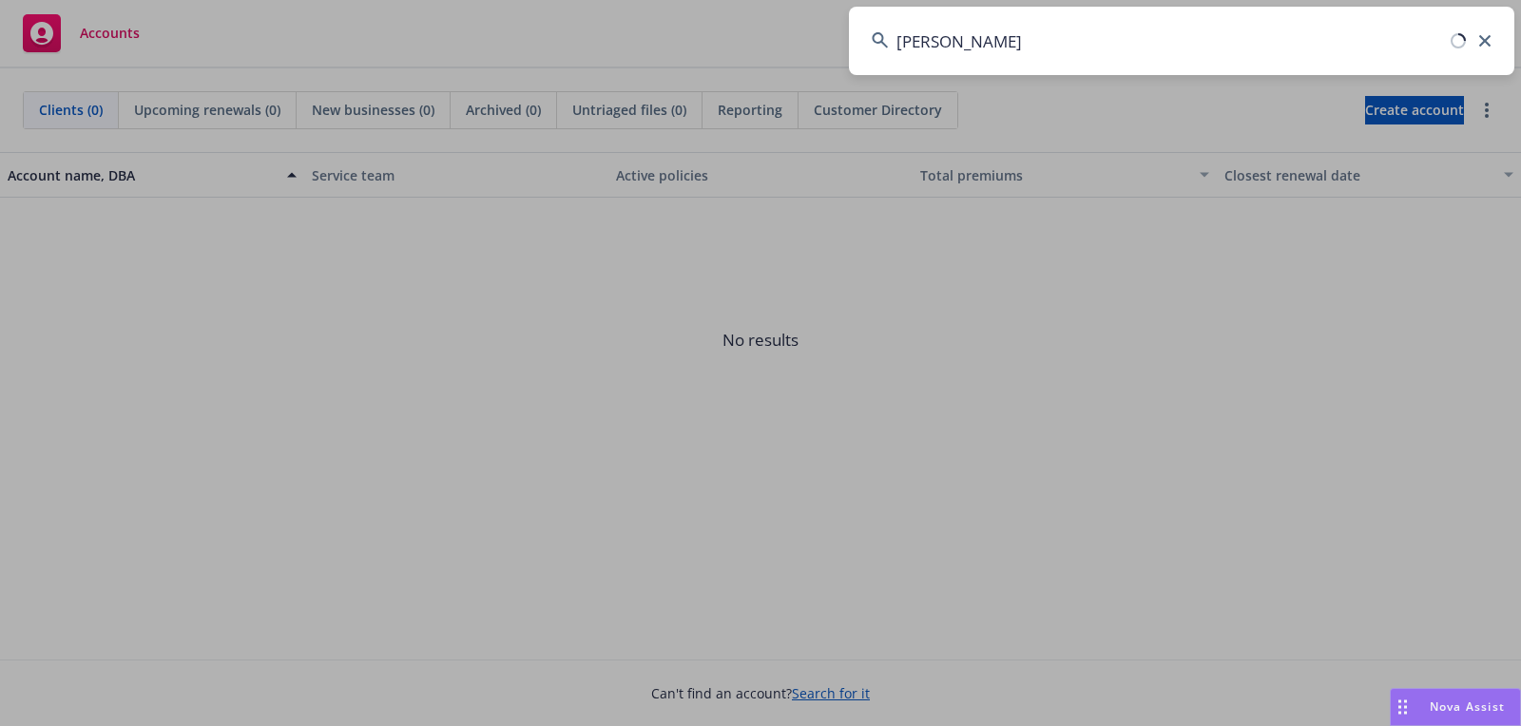
type input "[PERSON_NAME]"
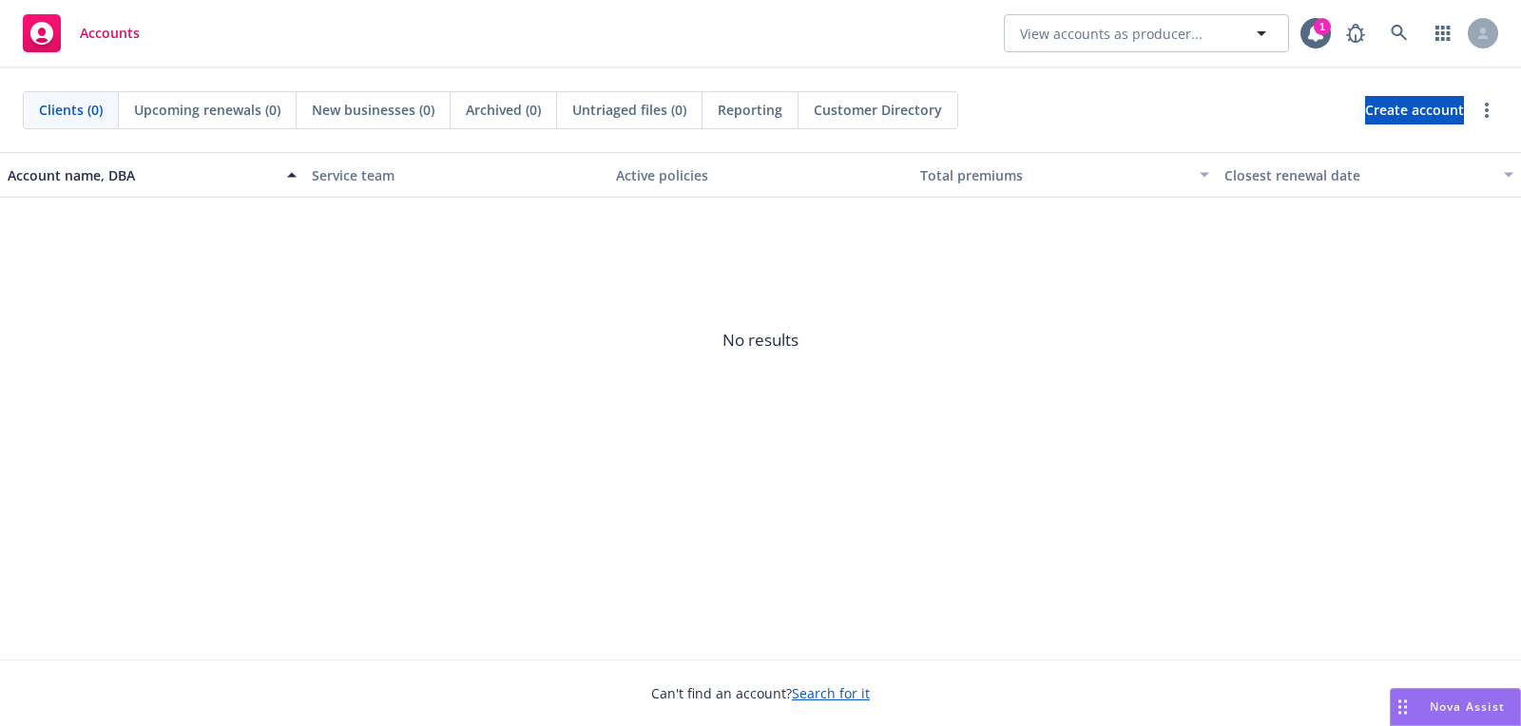
click at [825, 688] on link "Search for it" at bounding box center [831, 693] width 78 height 18
